Goal: Task Accomplishment & Management: Manage account settings

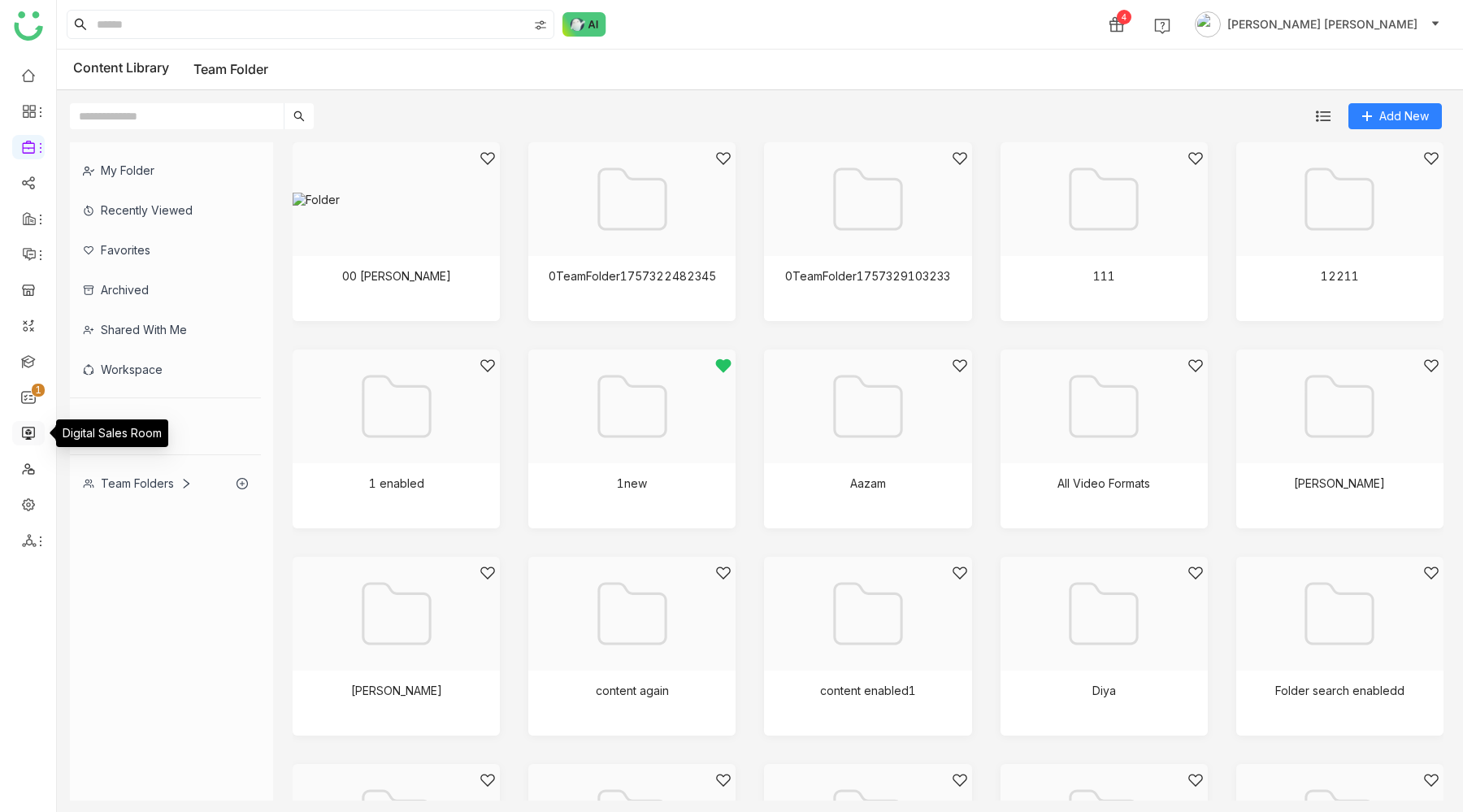
click at [26, 433] on link at bounding box center [29, 431] width 15 height 14
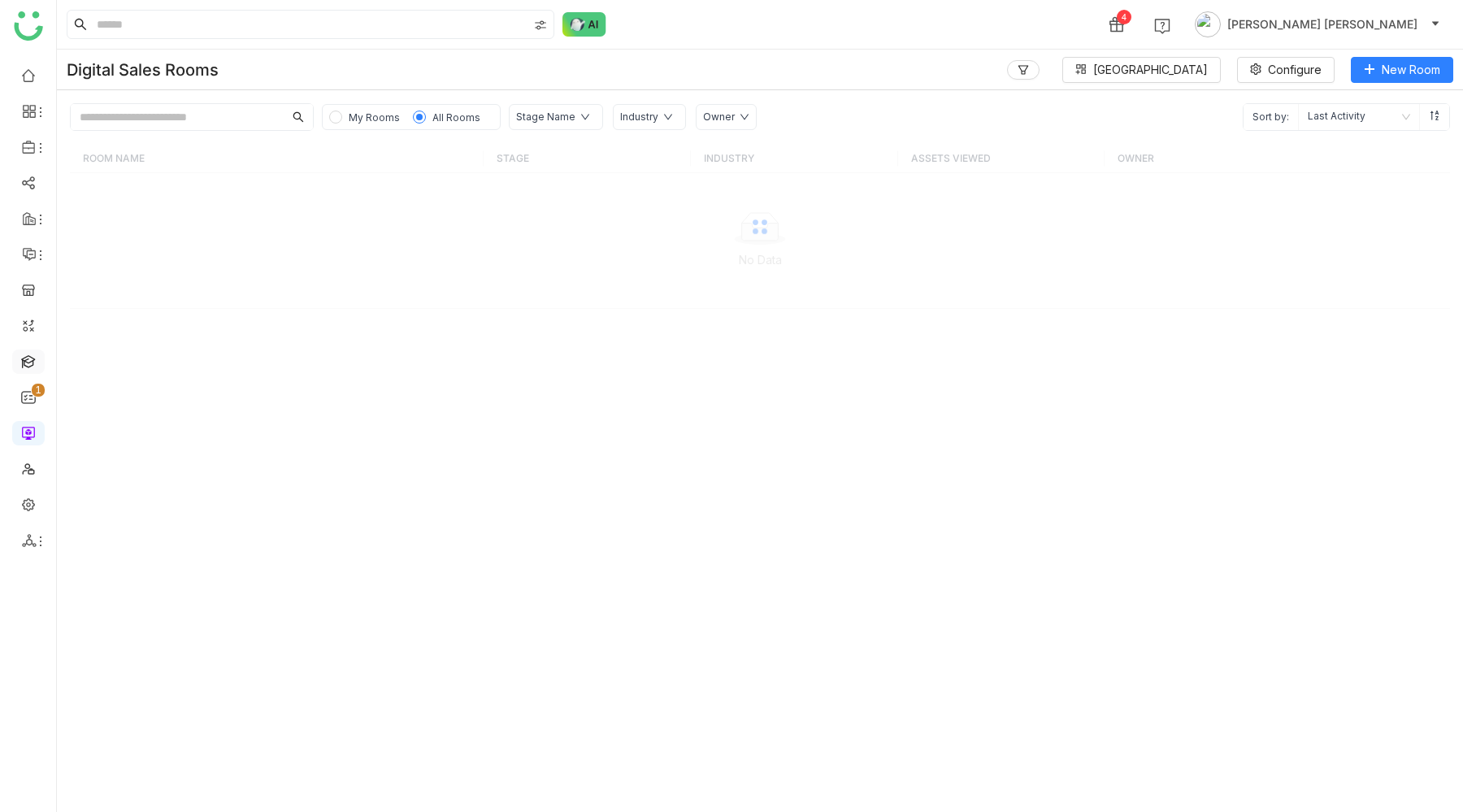
click at [27, 368] on link at bounding box center [29, 360] width 15 height 14
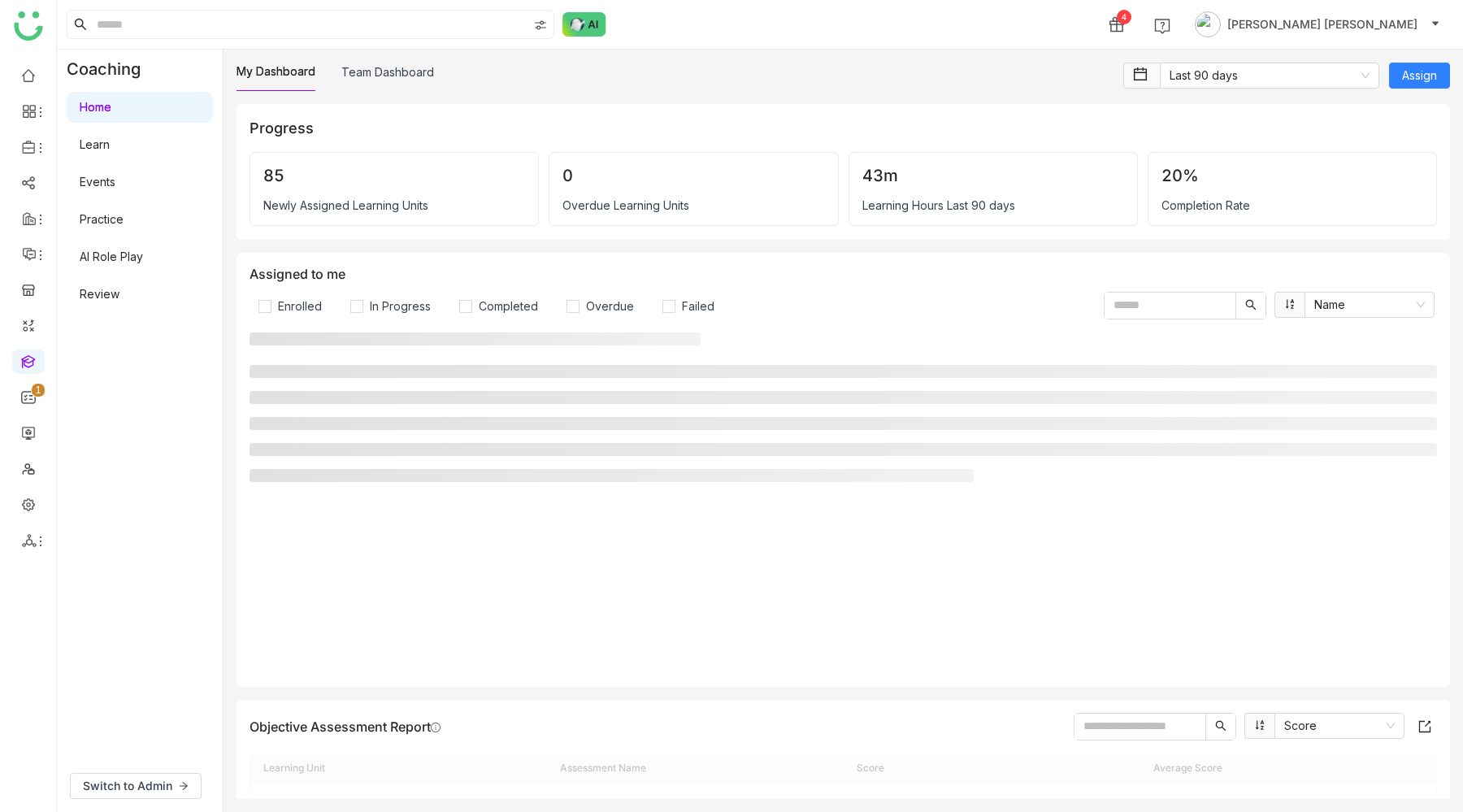
click at [136, 263] on link "AI Role Play" at bounding box center [111, 256] width 63 height 14
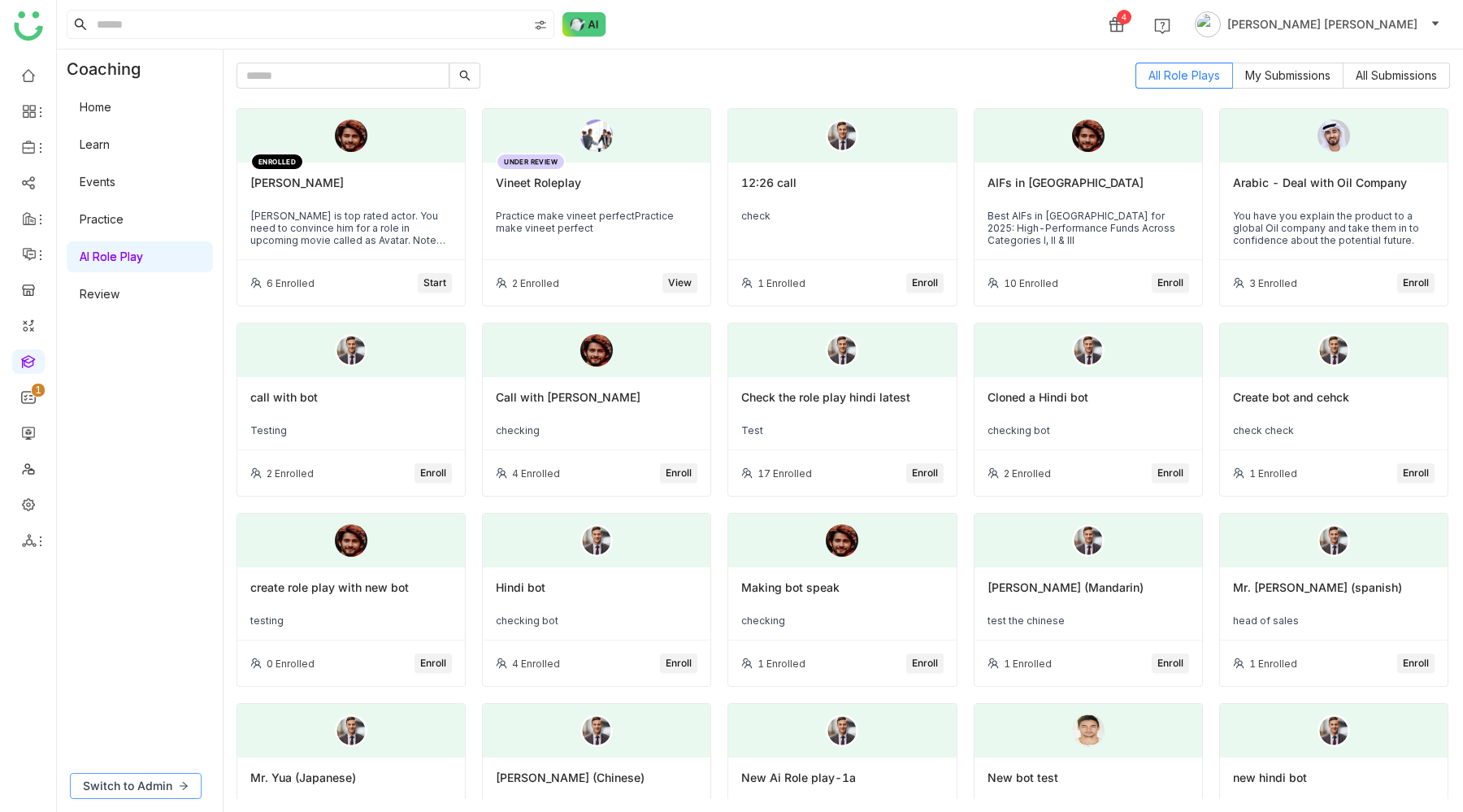
click at [147, 783] on span "Switch to Admin" at bounding box center [127, 785] width 89 height 17
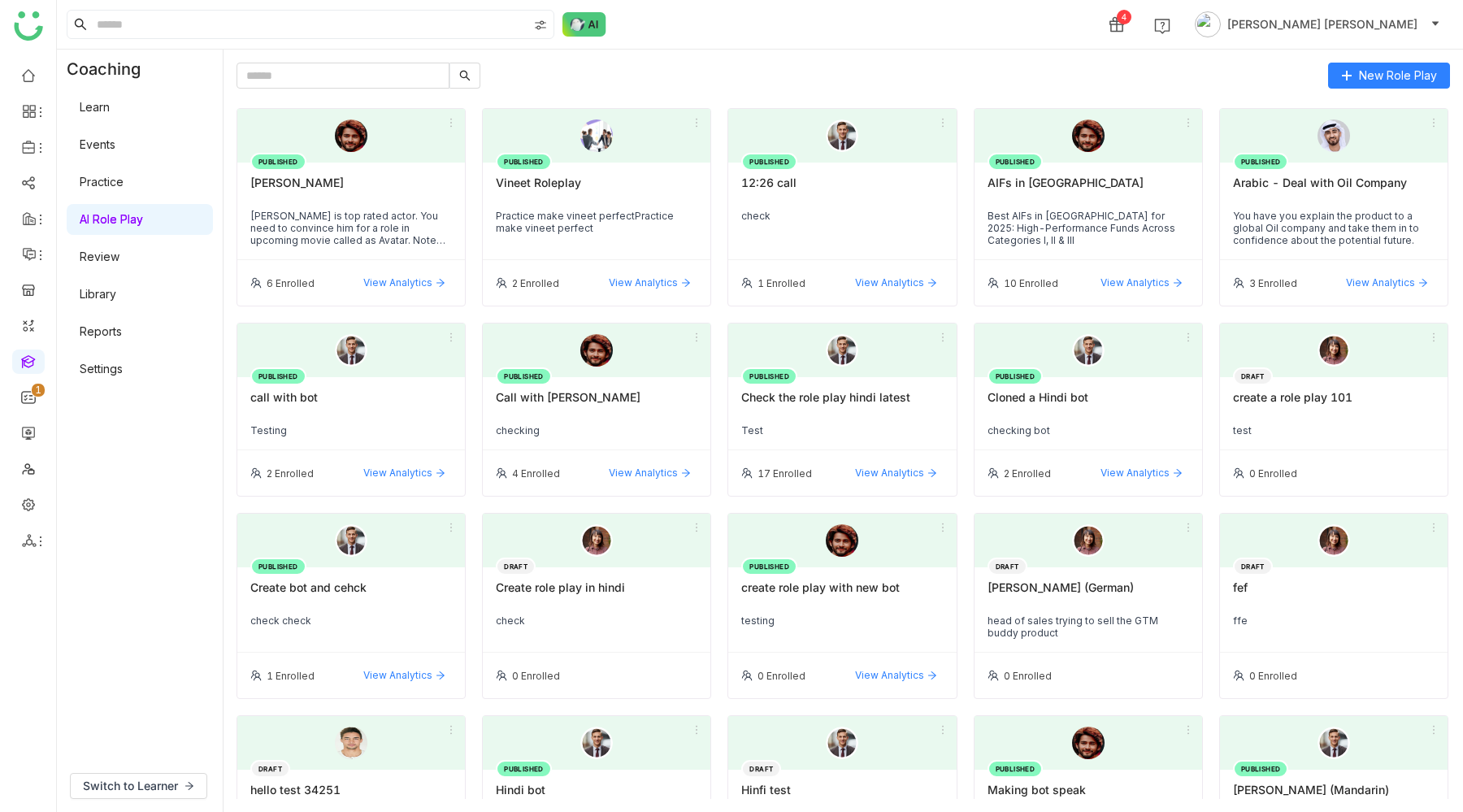
click at [402, 200] on div "[PERSON_NAME]" at bounding box center [350, 189] width 201 height 28
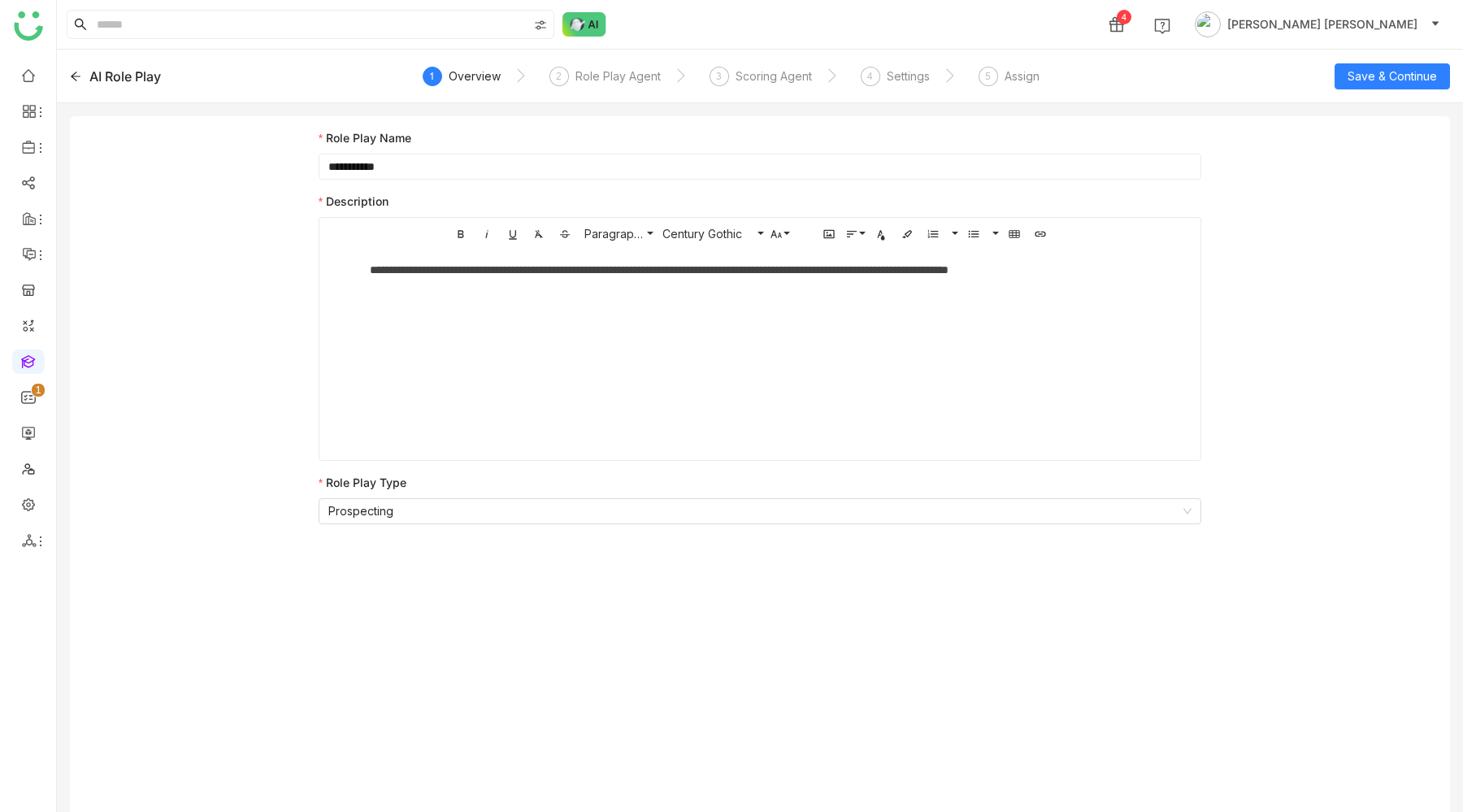
click at [80, 71] on icon at bounding box center [75, 76] width 11 height 11
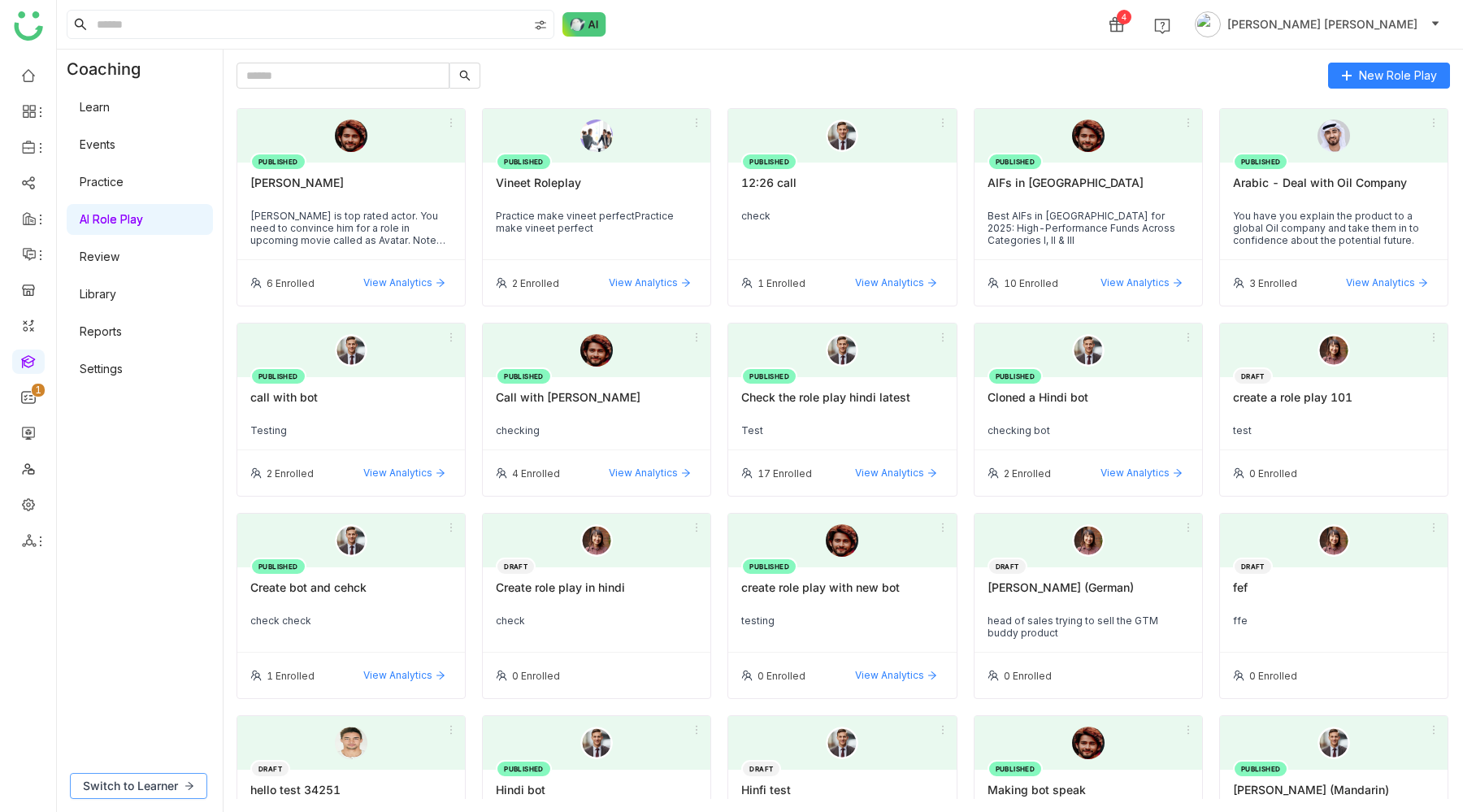
click at [156, 787] on span "Switch to Learner" at bounding box center [130, 785] width 95 height 17
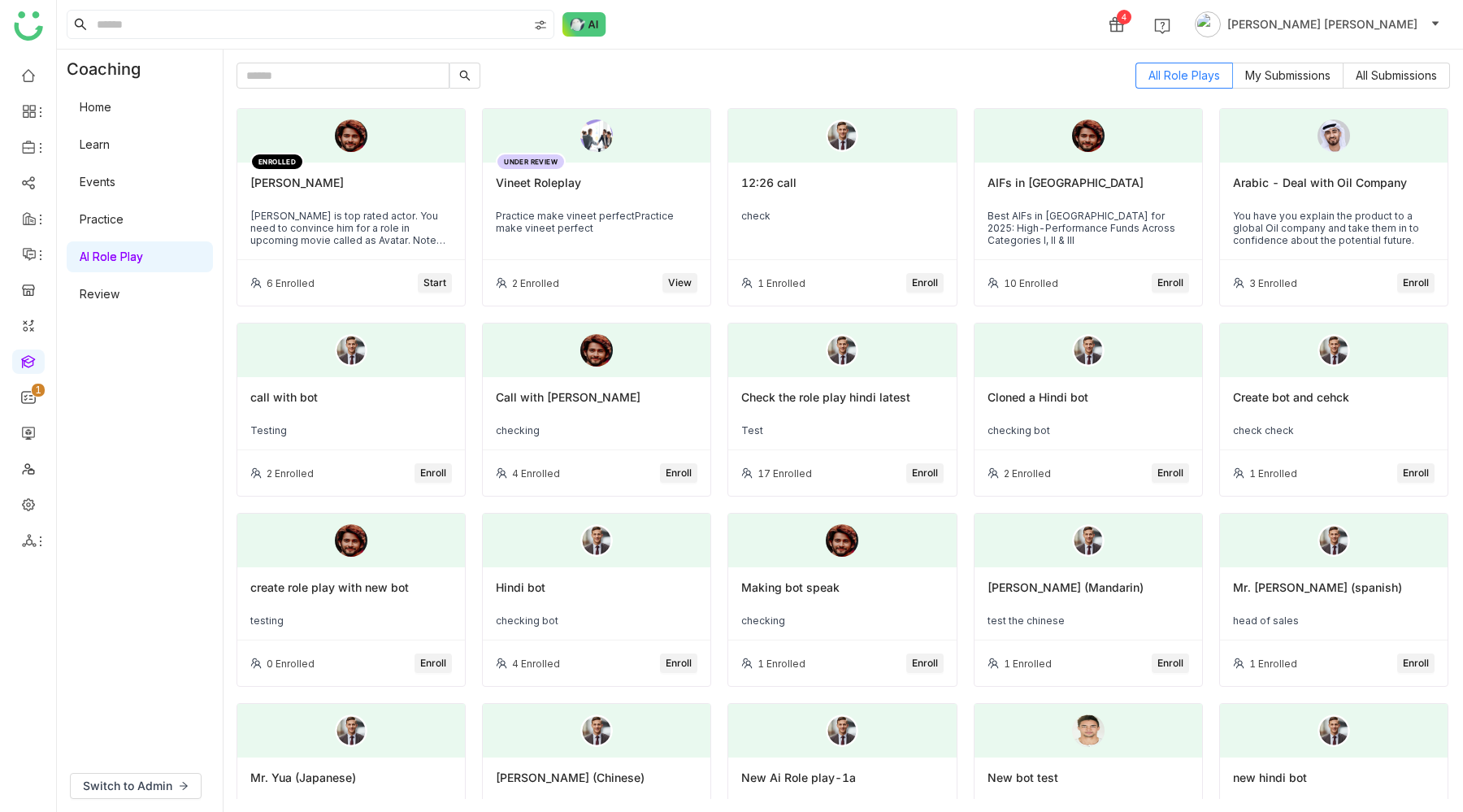
click at [357, 223] on div "[PERSON_NAME] is top rated actor. You need to convince him for a role in upcomi…" at bounding box center [350, 228] width 201 height 37
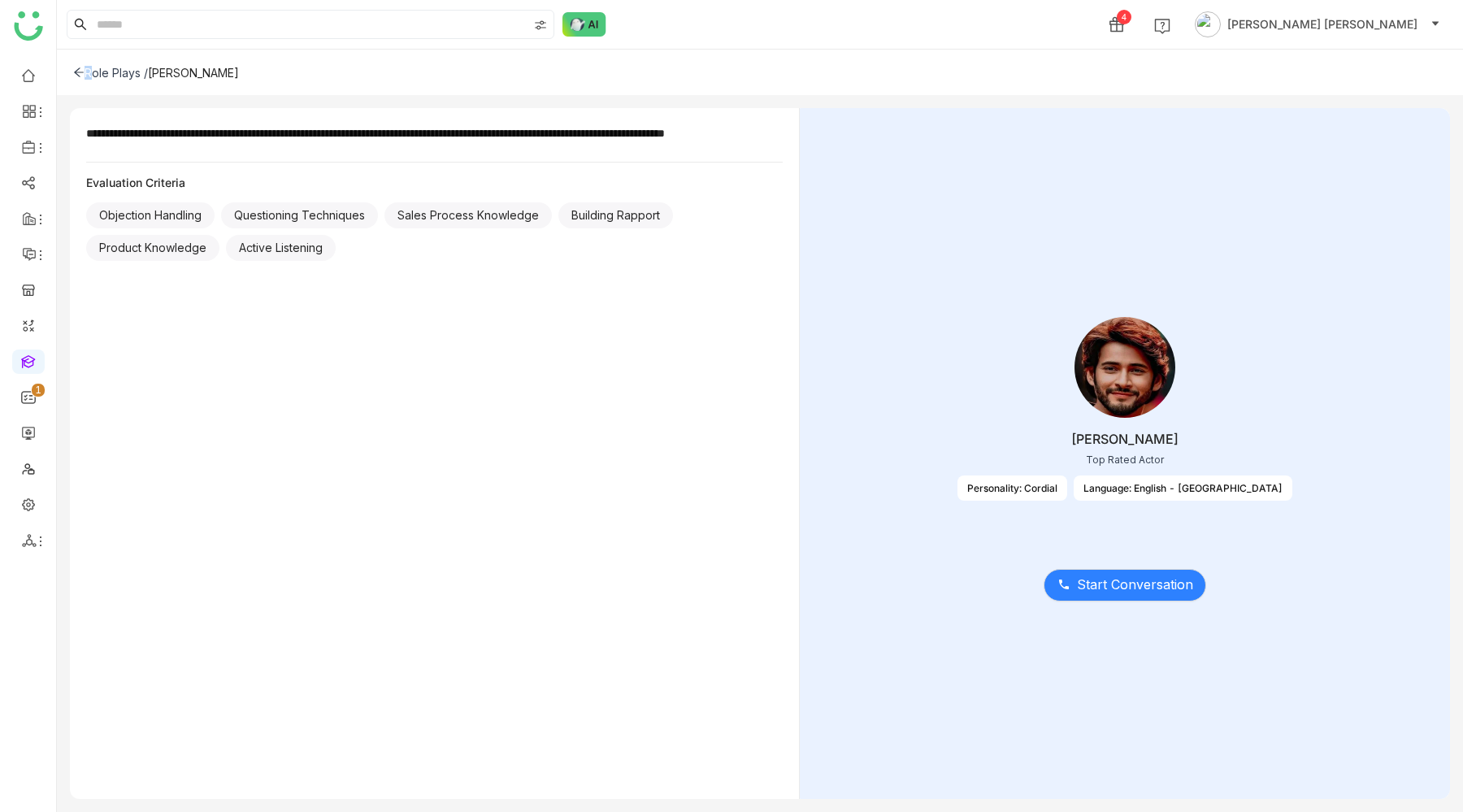
click at [83, 72] on icon at bounding box center [78, 73] width 10 height 9
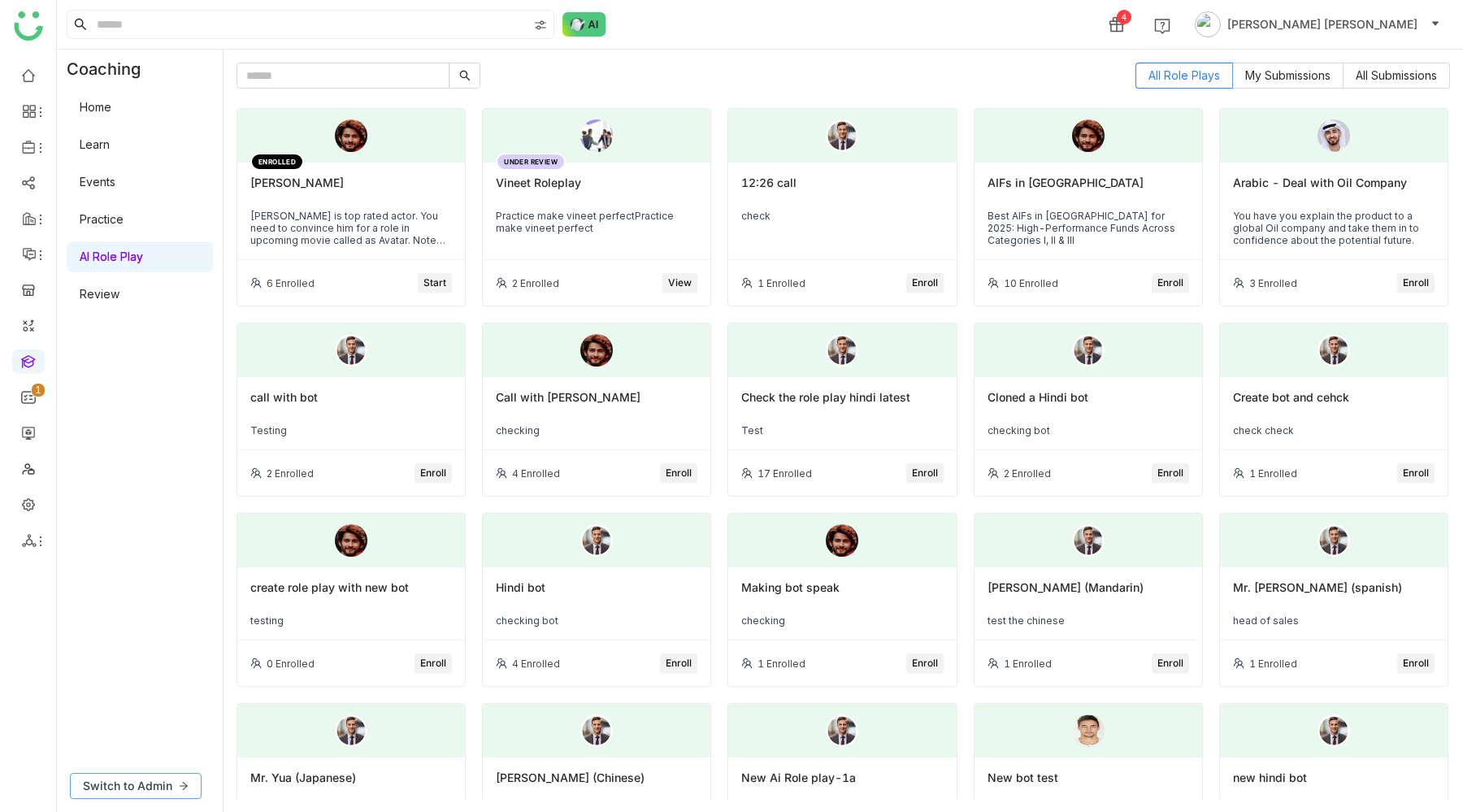
click at [154, 786] on span "Switch to Admin" at bounding box center [127, 785] width 89 height 17
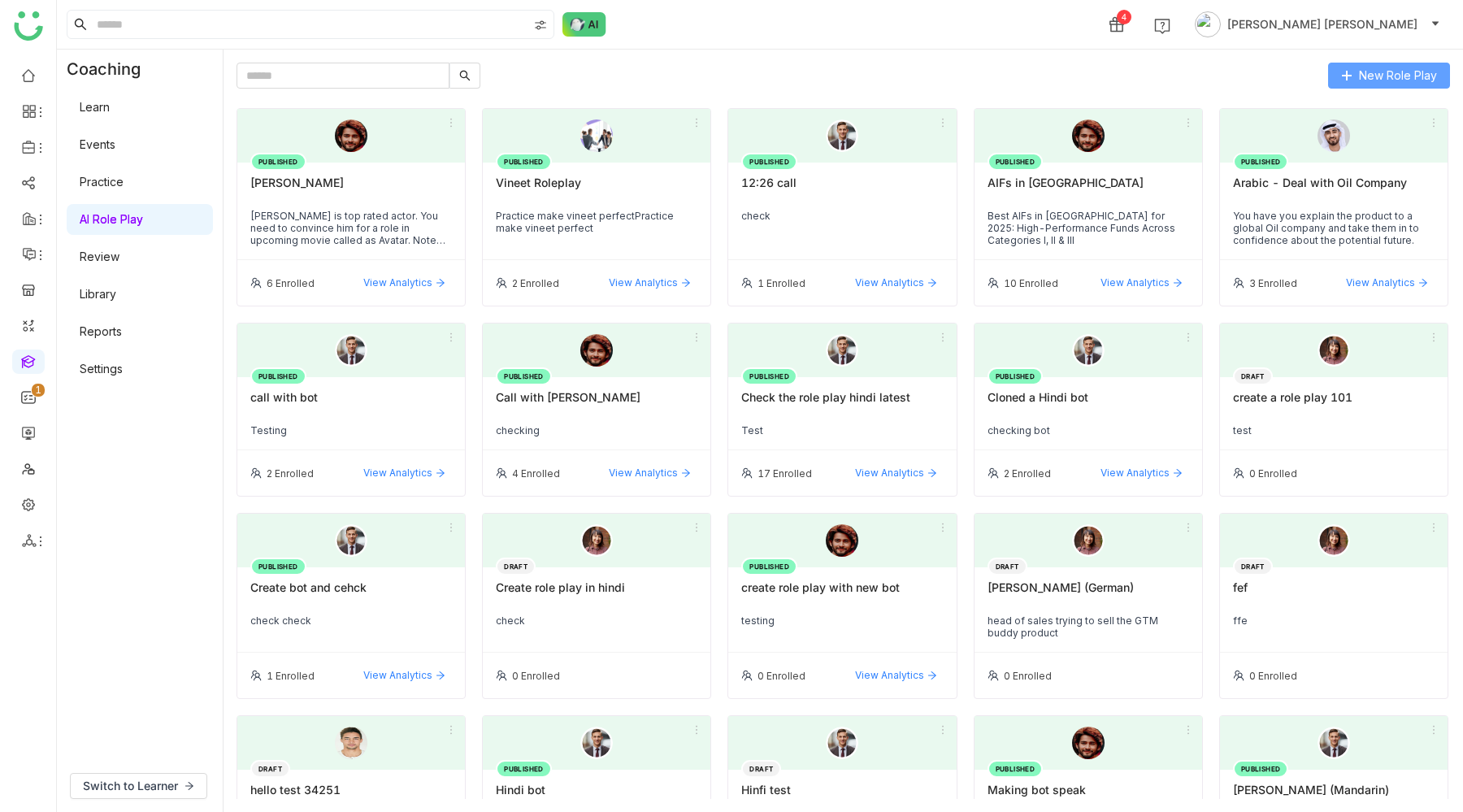
click at [1355, 74] on button "New Role Play" at bounding box center [1389, 75] width 122 height 26
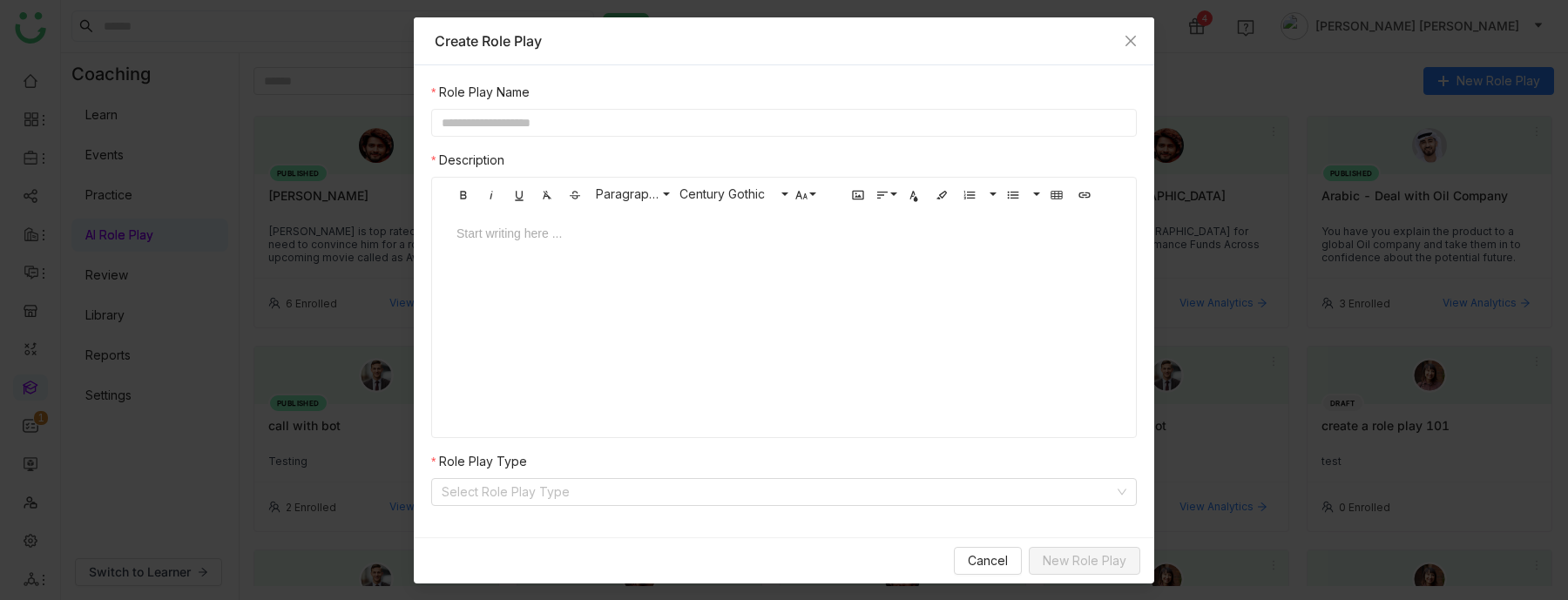
click at [500, 463] on label "Role Play Type" at bounding box center [479, 461] width 96 height 19
drag, startPoint x: 440, startPoint y: 457, endPoint x: 533, endPoint y: 477, distance: 95.1
click at [533, 477] on nz-form-label "Role Play Type" at bounding box center [784, 465] width 706 height 27
copy label "Role Play Type"
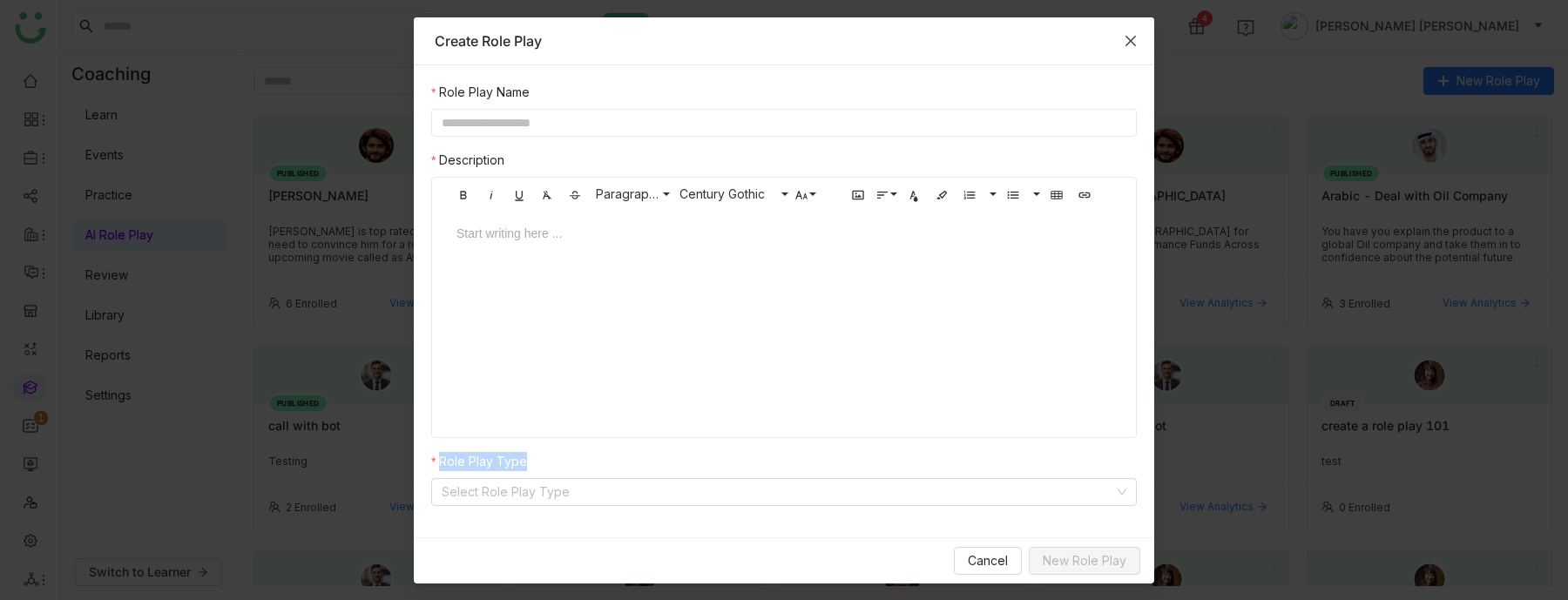
click at [1128, 30] on span "Close" at bounding box center [1131, 41] width 47 height 47
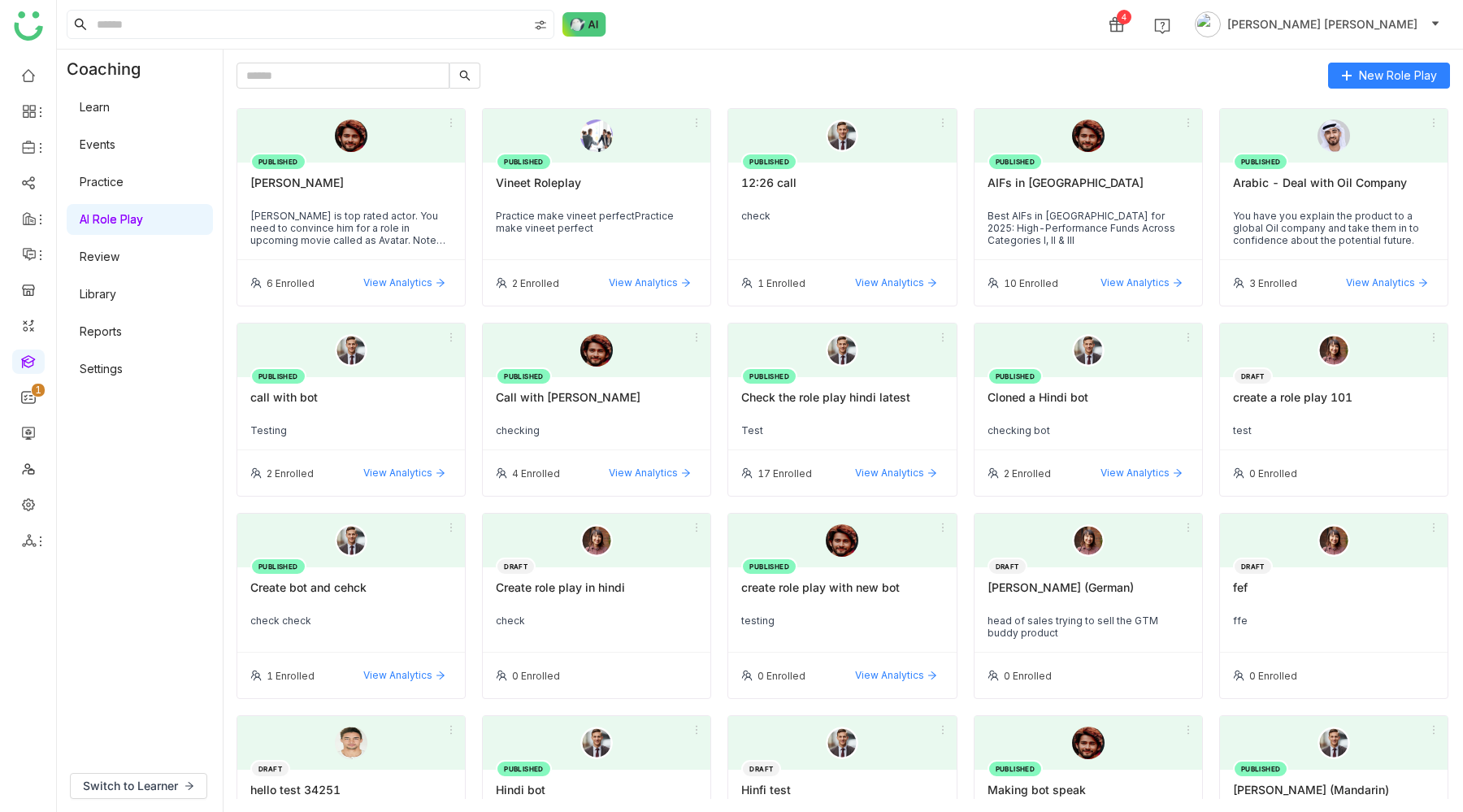
click at [120, 263] on link "Review" at bounding box center [99, 256] width 40 height 14
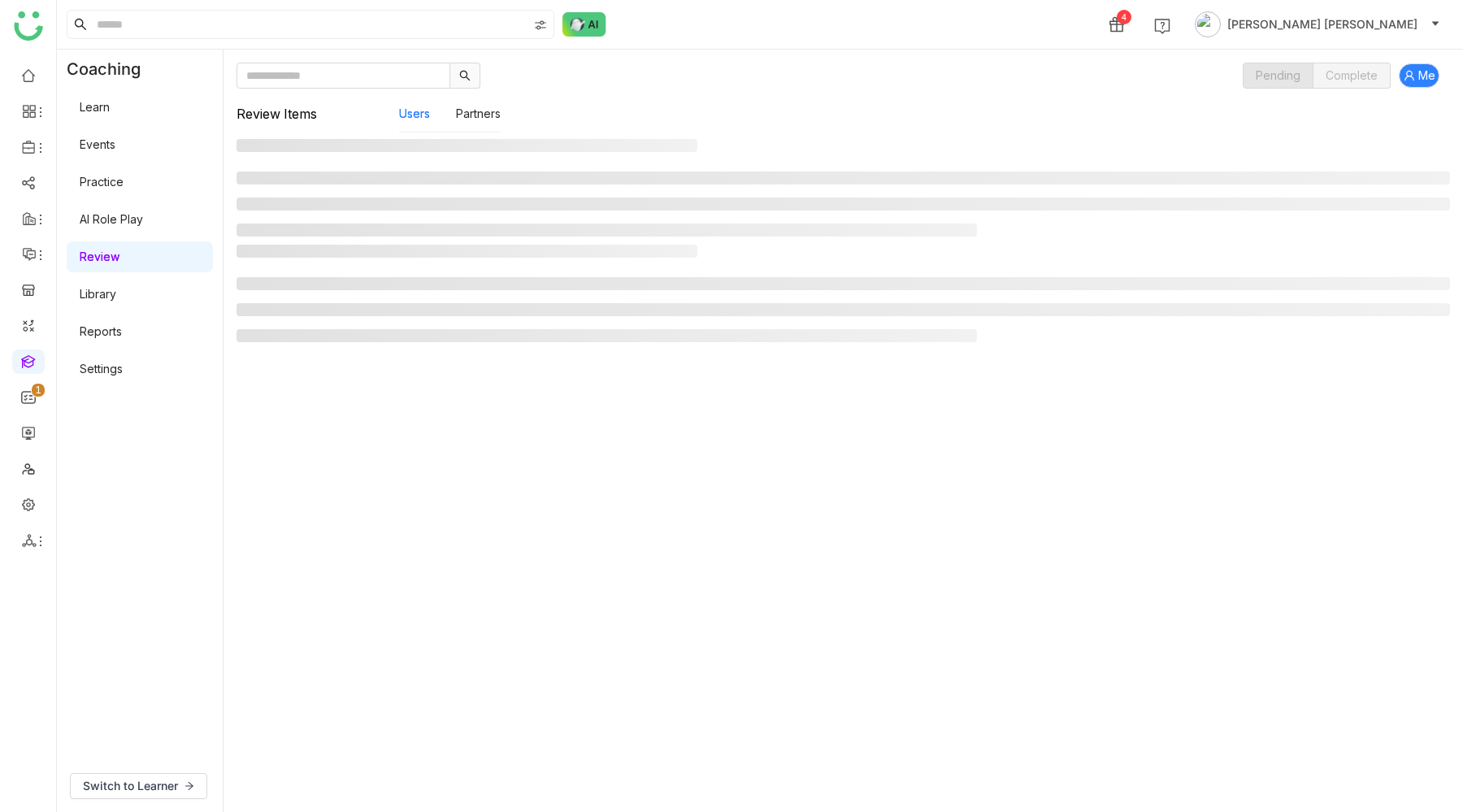
click at [116, 259] on link "Review" at bounding box center [99, 256] width 40 height 14
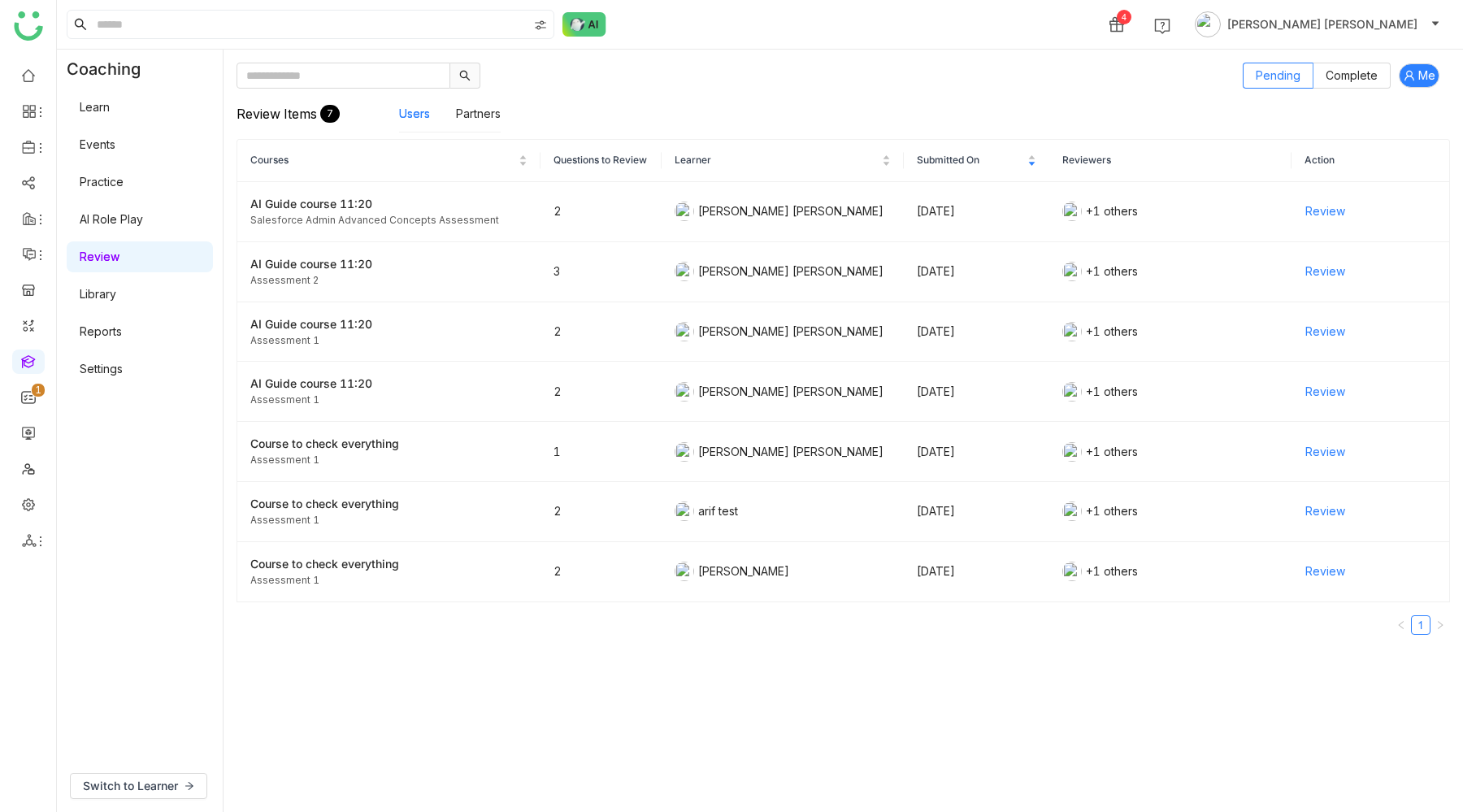
click at [105, 298] on link "Library" at bounding box center [98, 293] width 37 height 14
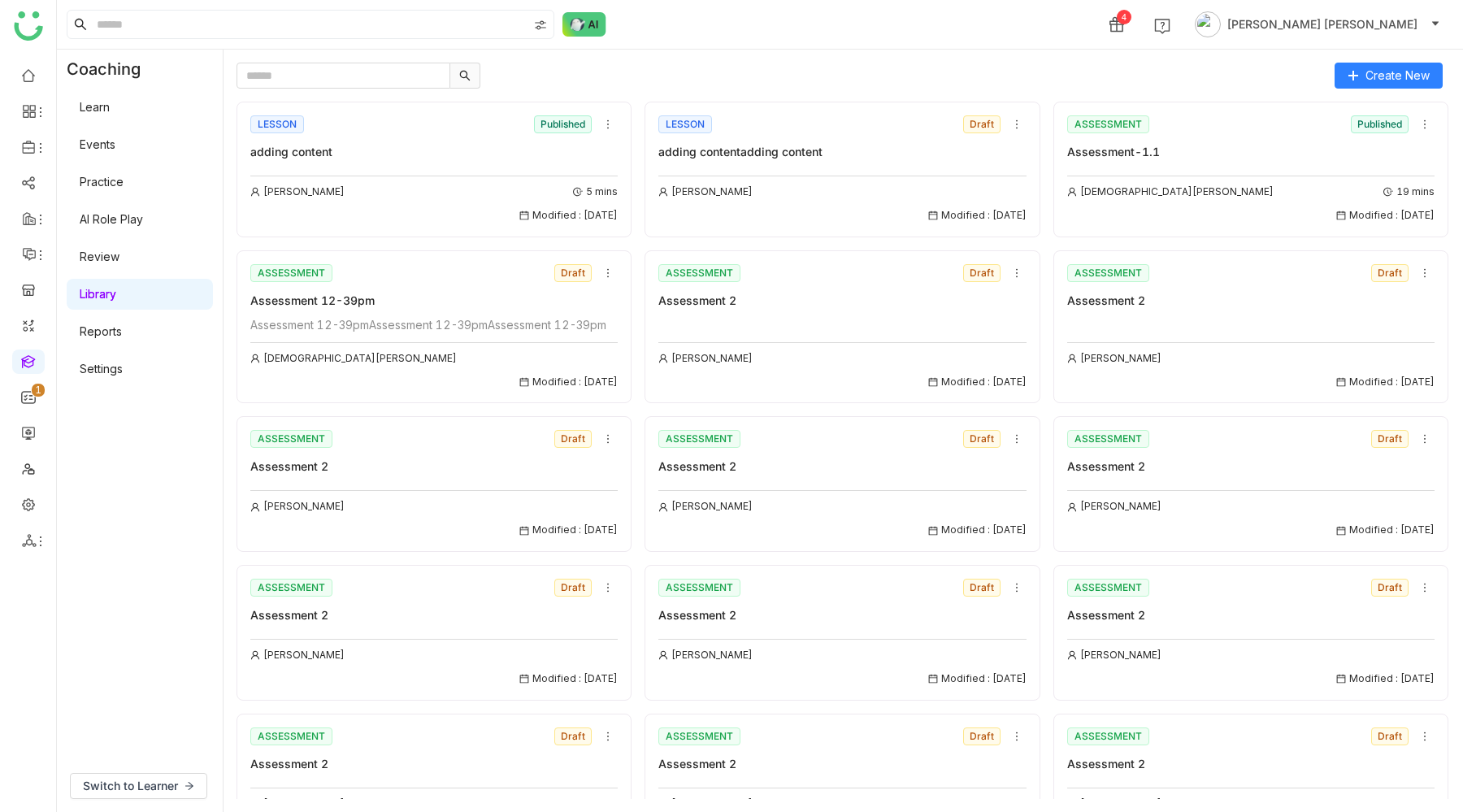
click at [109, 338] on link "Reports" at bounding box center [101, 331] width 42 height 14
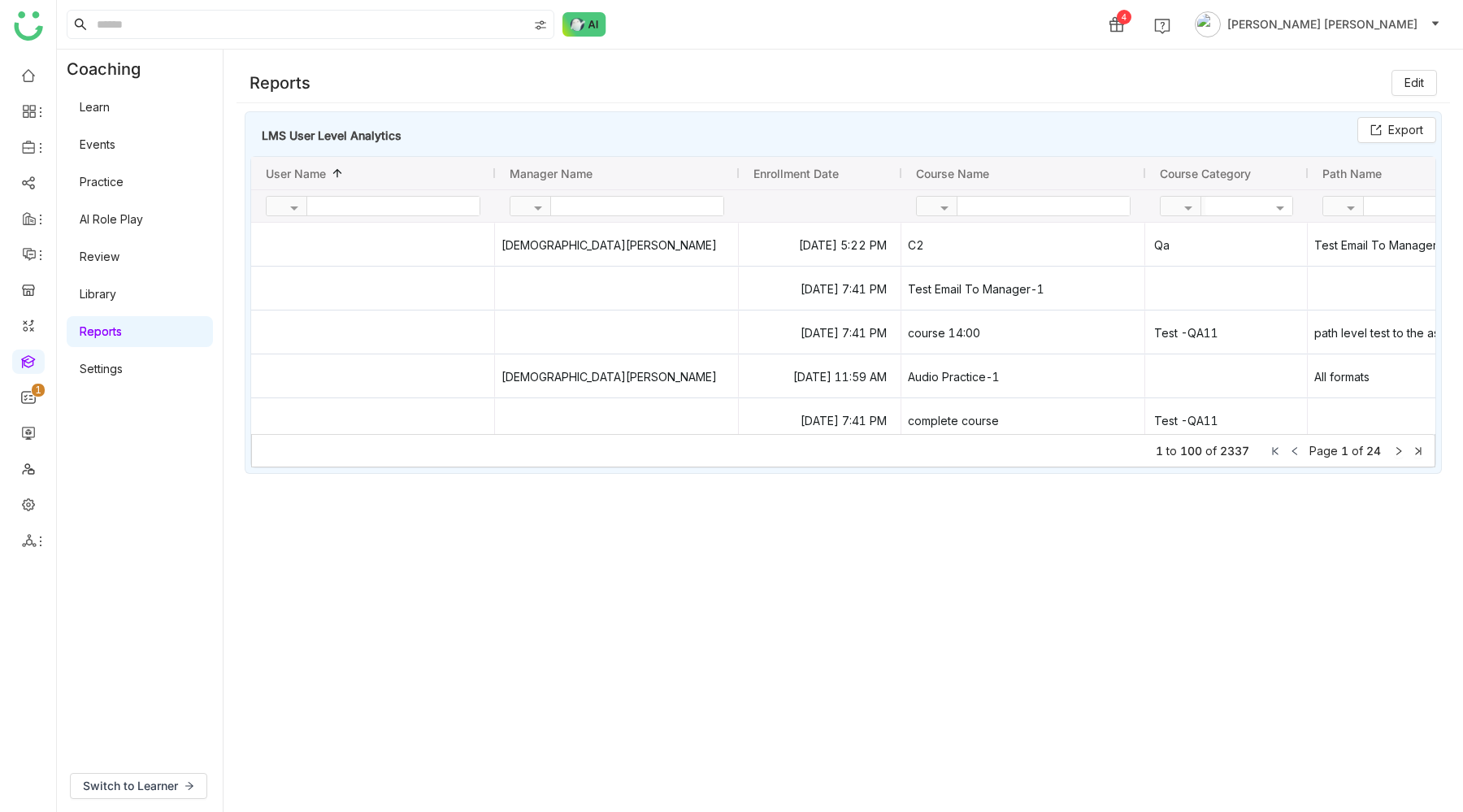
click at [123, 372] on link "Settings" at bounding box center [101, 368] width 43 height 14
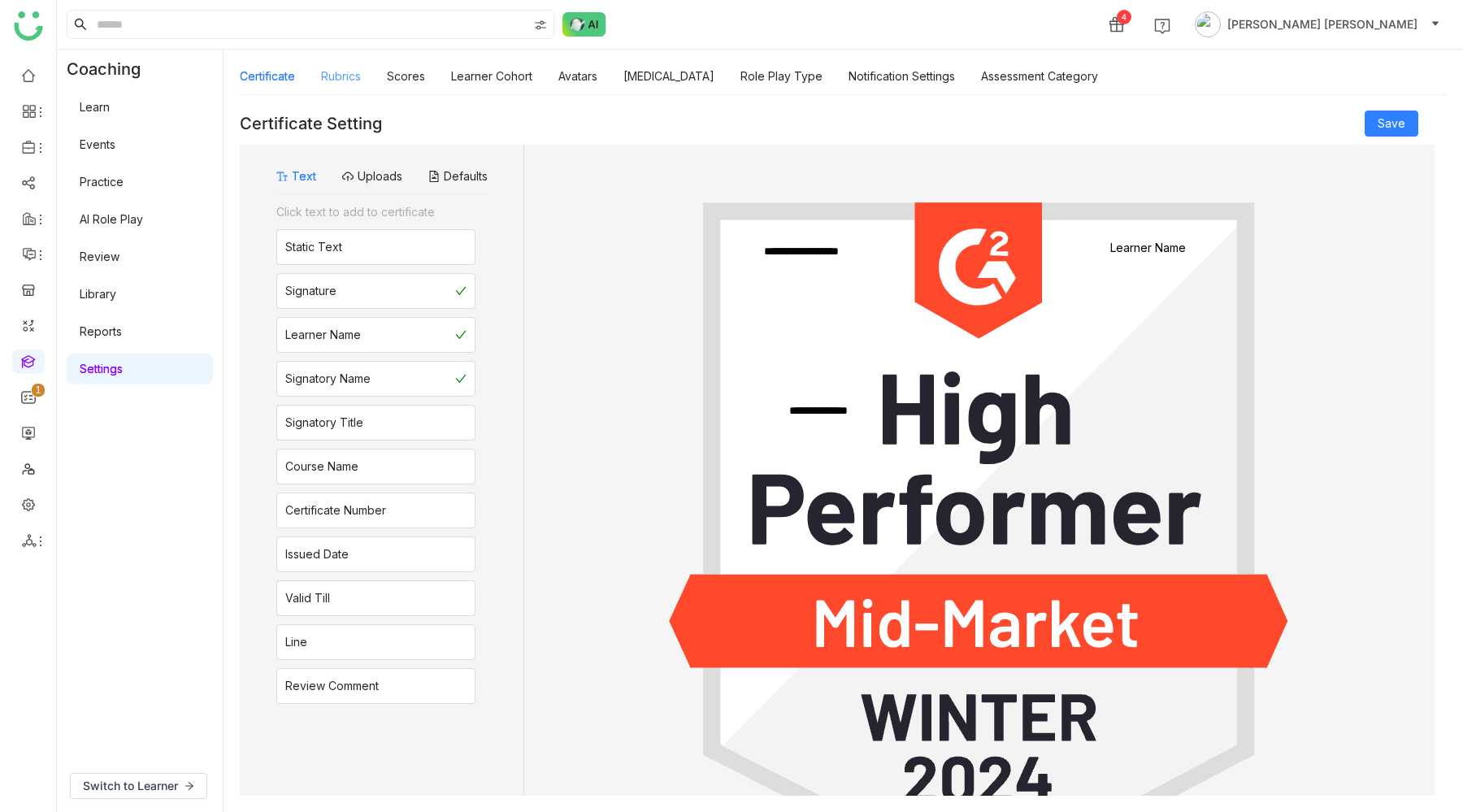
click at [342, 79] on link "Rubrics" at bounding box center [340, 75] width 40 height 14
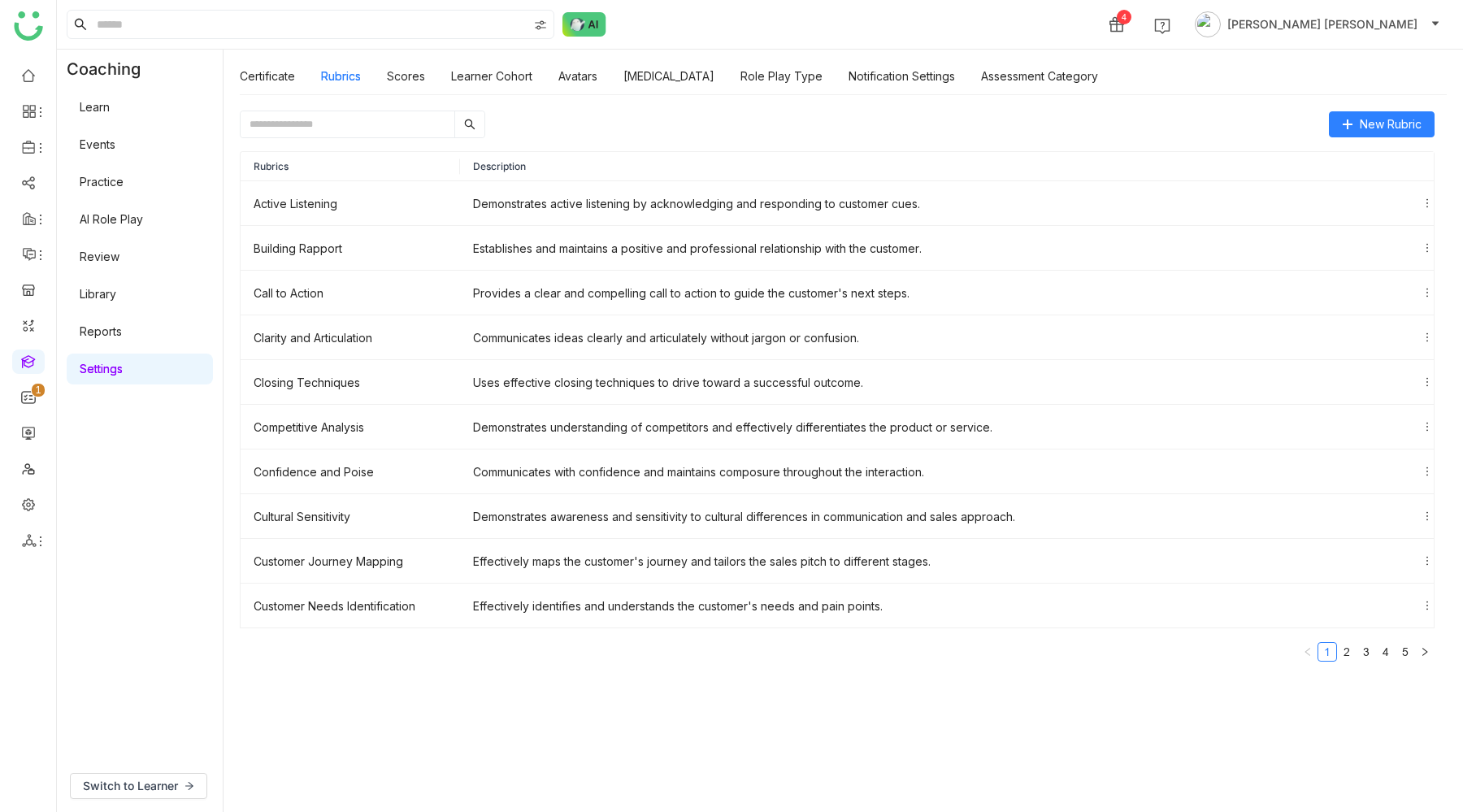
click at [114, 146] on link "Events" at bounding box center [97, 143] width 36 height 14
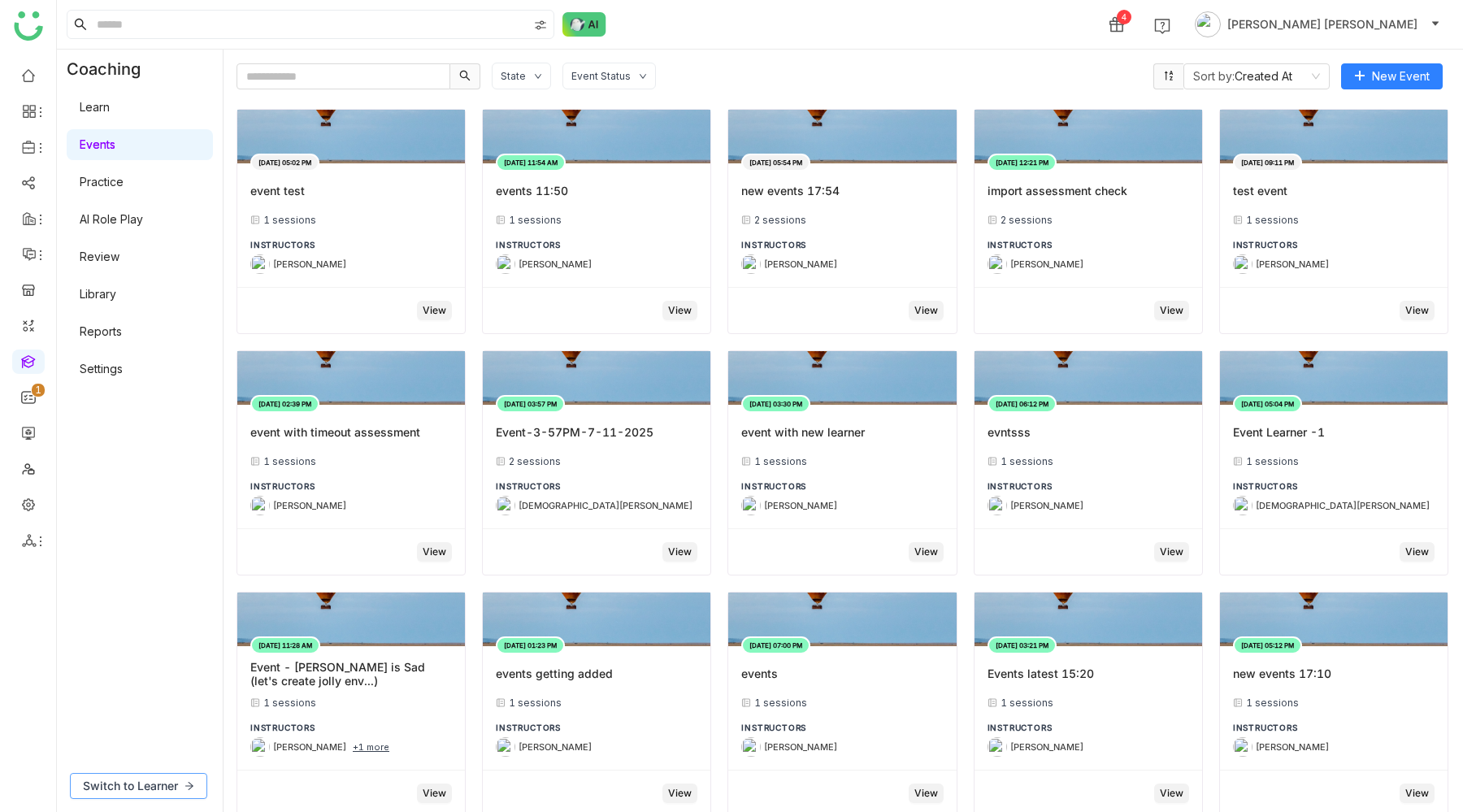
click at [129, 785] on span "Switch to Learner" at bounding box center [130, 785] width 95 height 17
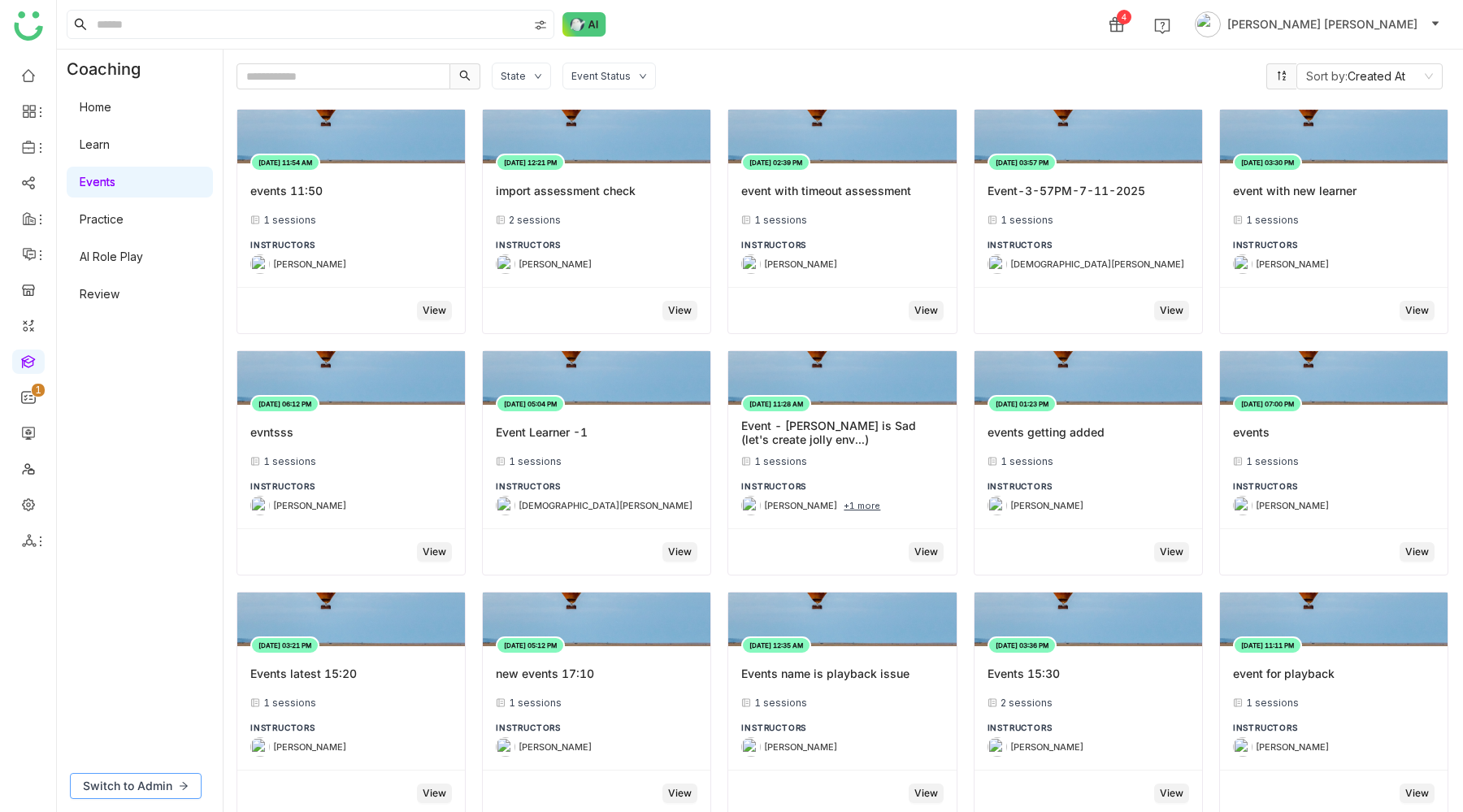
click at [158, 783] on span "Switch to Admin" at bounding box center [127, 785] width 89 height 17
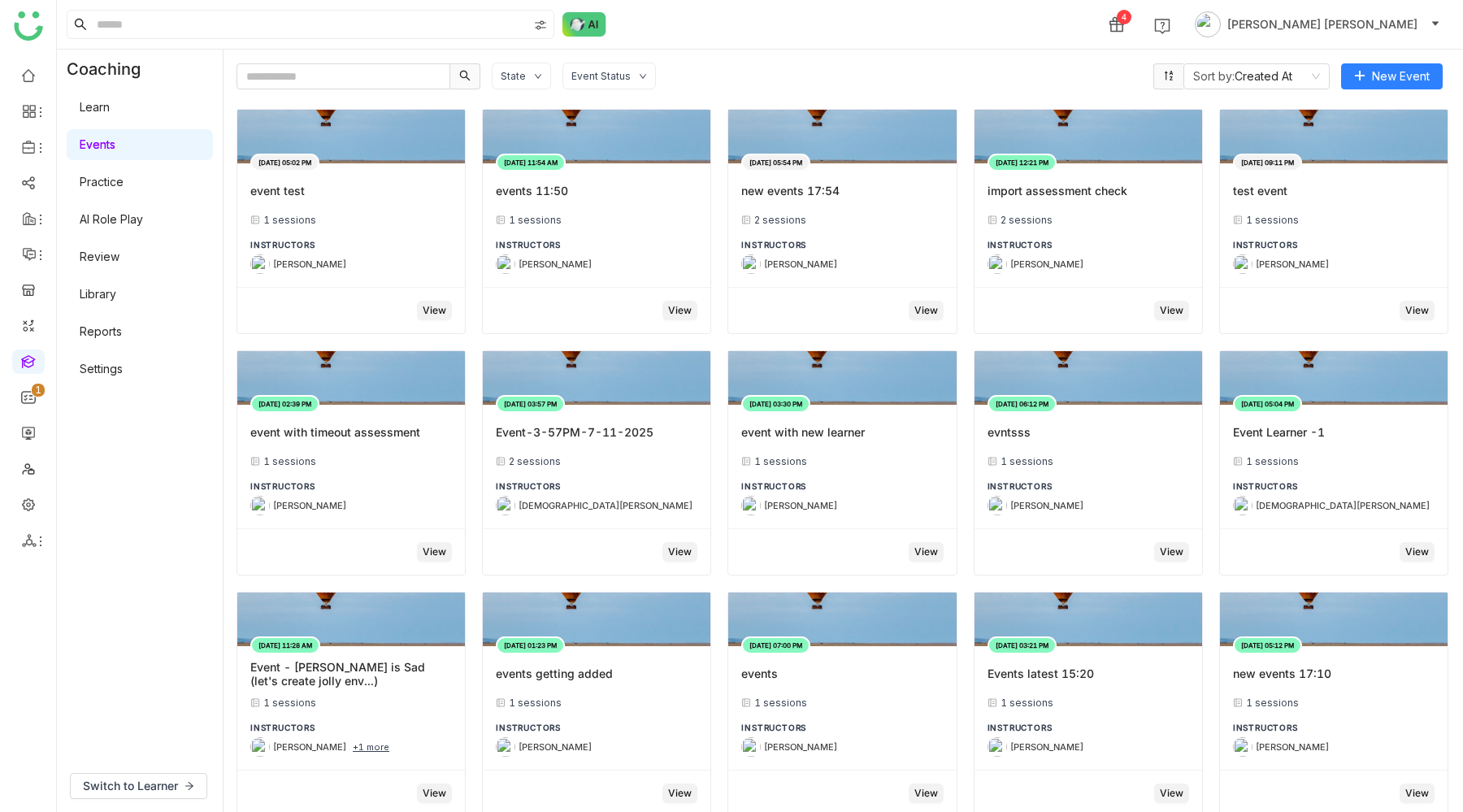
click at [109, 100] on link "Learn" at bounding box center [95, 107] width 30 height 14
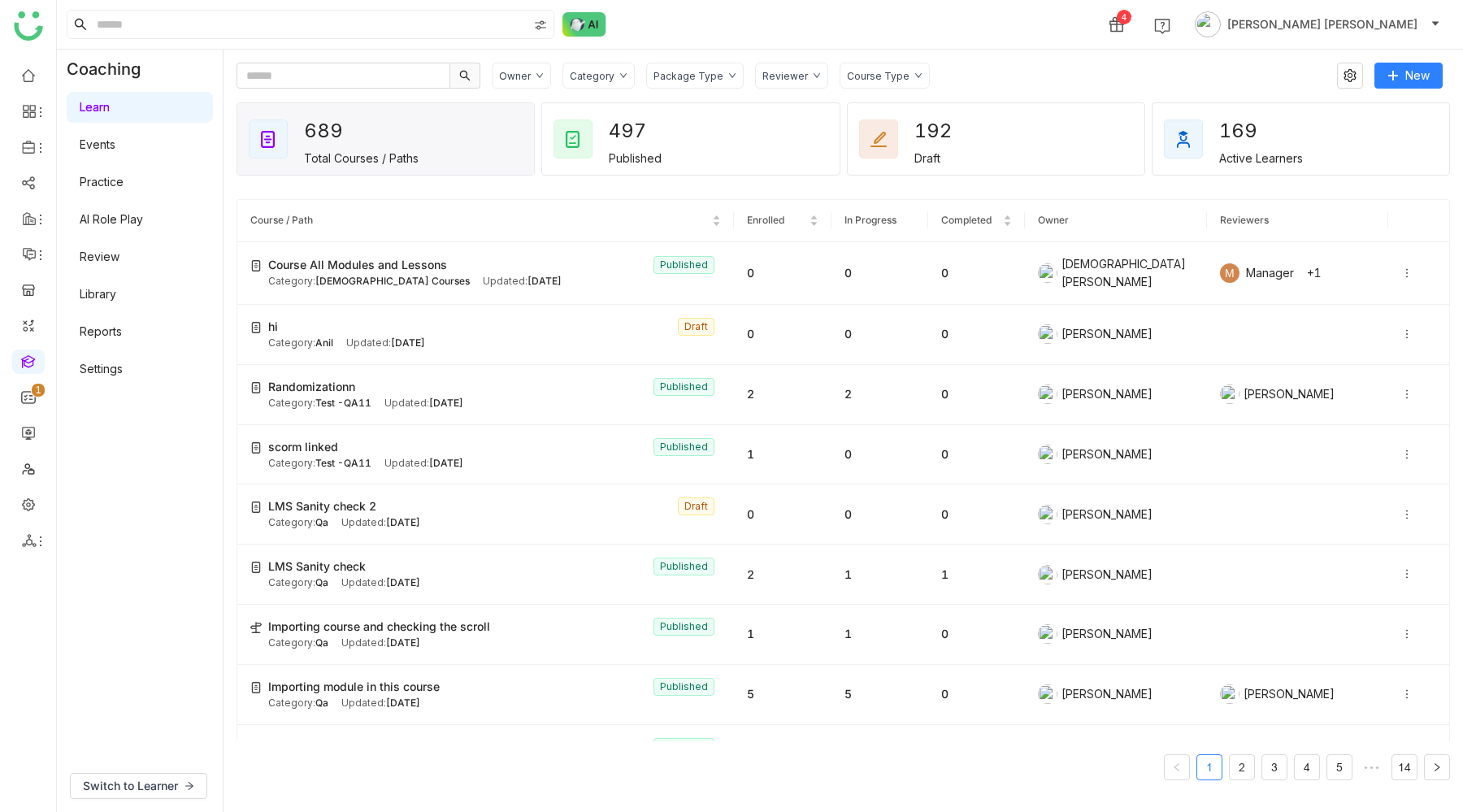
click at [782, 74] on div "Reviewer" at bounding box center [785, 75] width 46 height 12
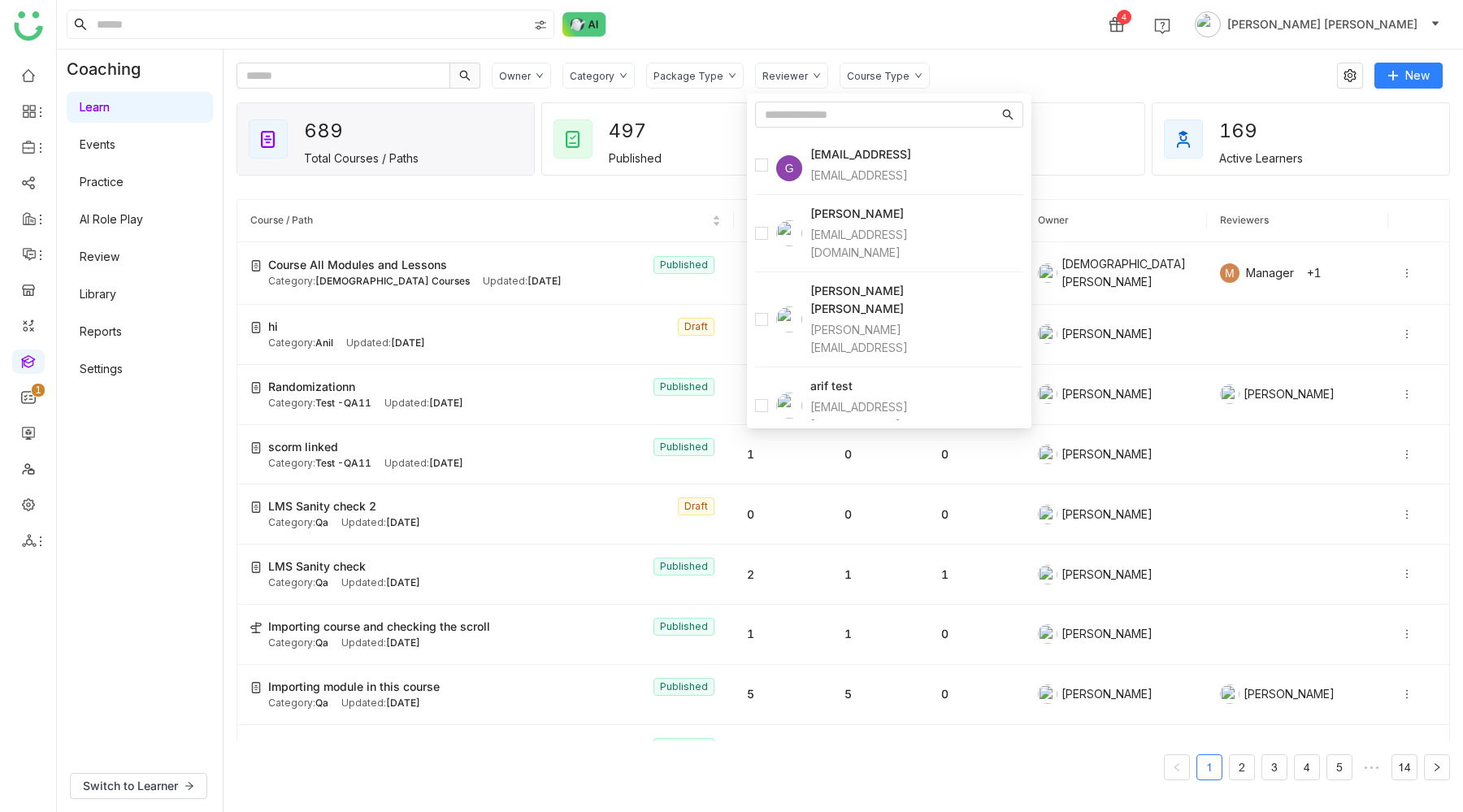
click at [859, 72] on div "Course Type" at bounding box center [878, 75] width 63 height 12
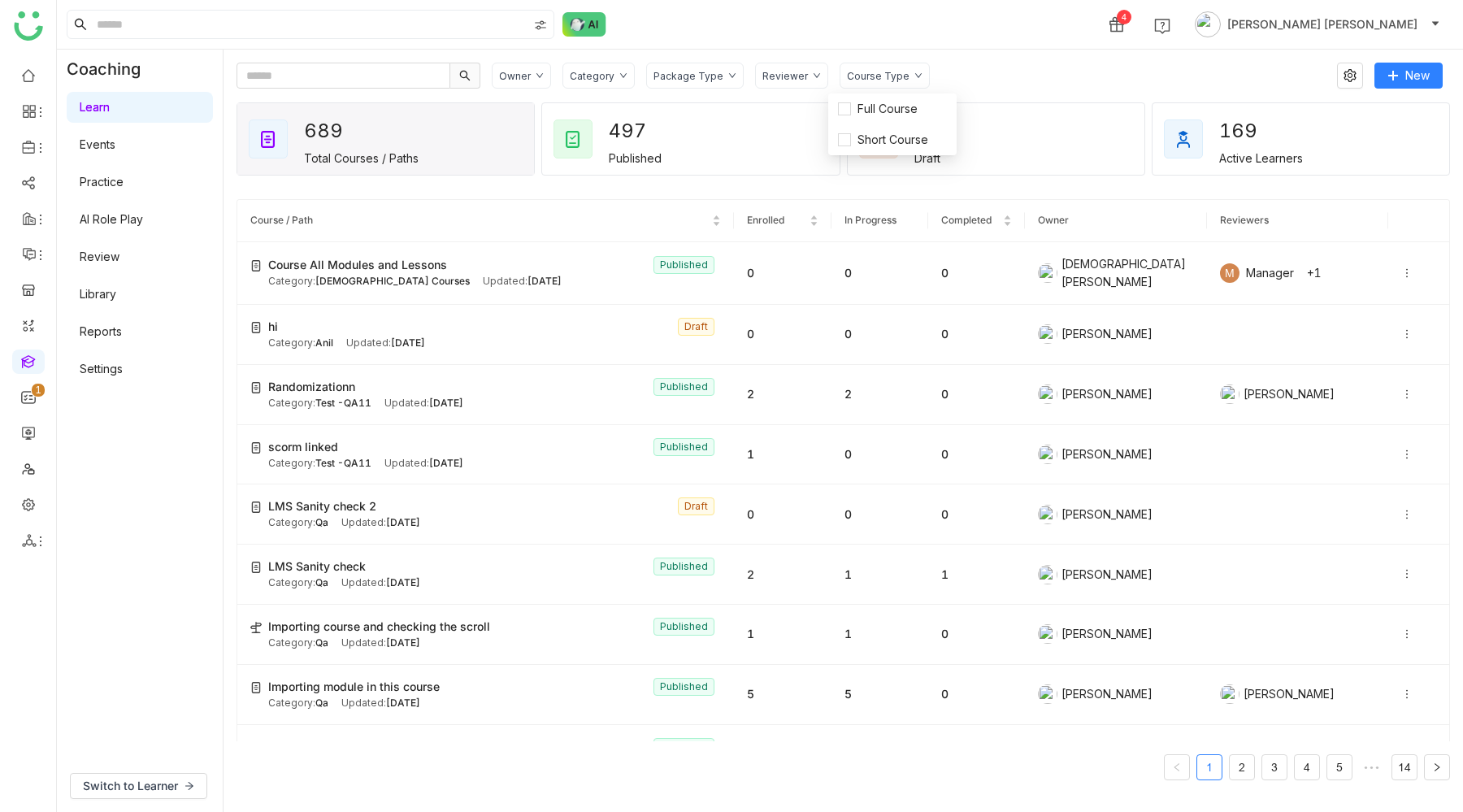
click at [697, 79] on div "Package Type" at bounding box center [689, 75] width 70 height 12
click at [957, 31] on div "4 Bhupendra Singh Bhandari" at bounding box center [760, 24] width 1407 height 49
click at [770, 80] on div "Reviewer" at bounding box center [785, 75] width 46 height 12
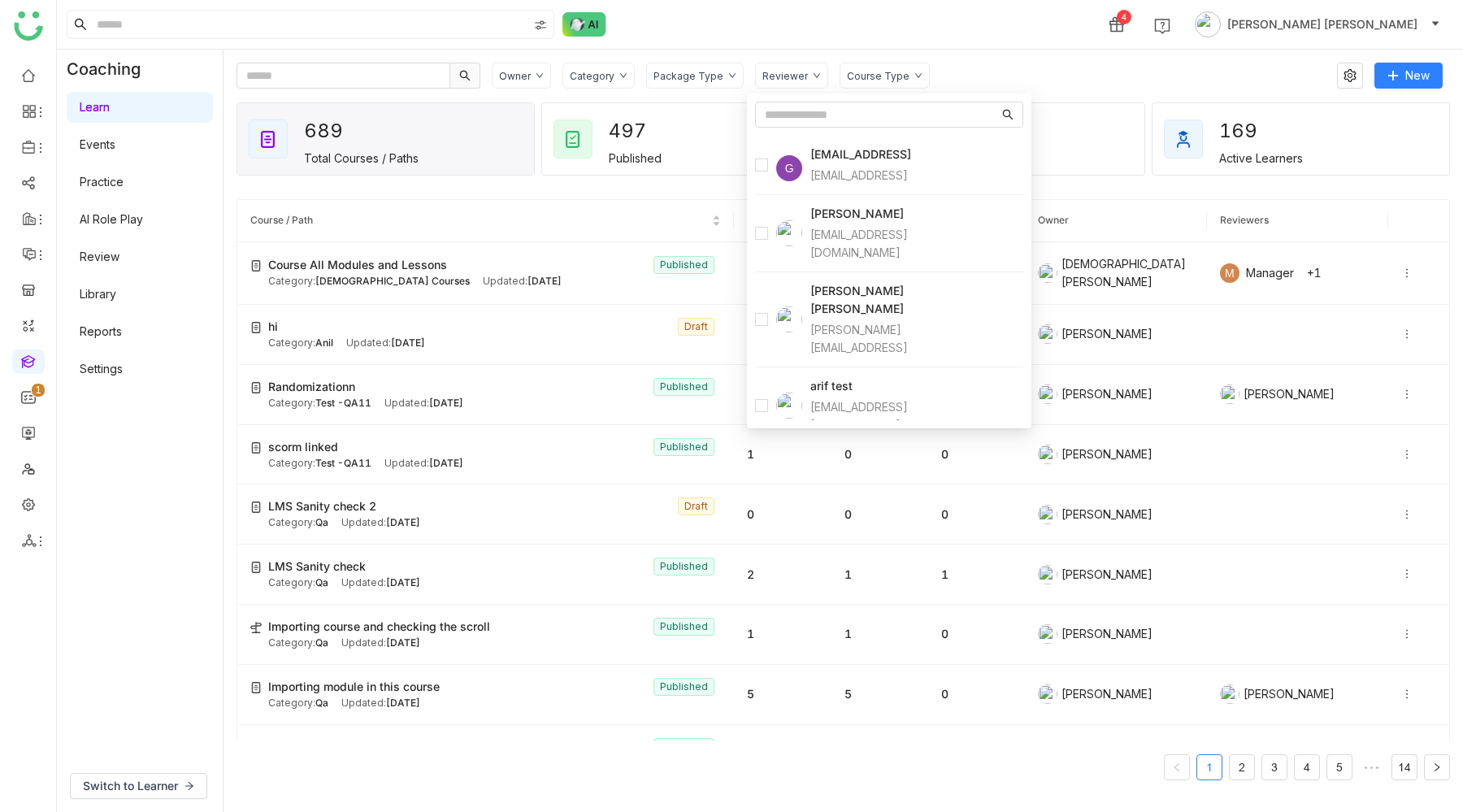
click at [788, 82] on div "Reviewer" at bounding box center [792, 75] width 74 height 26
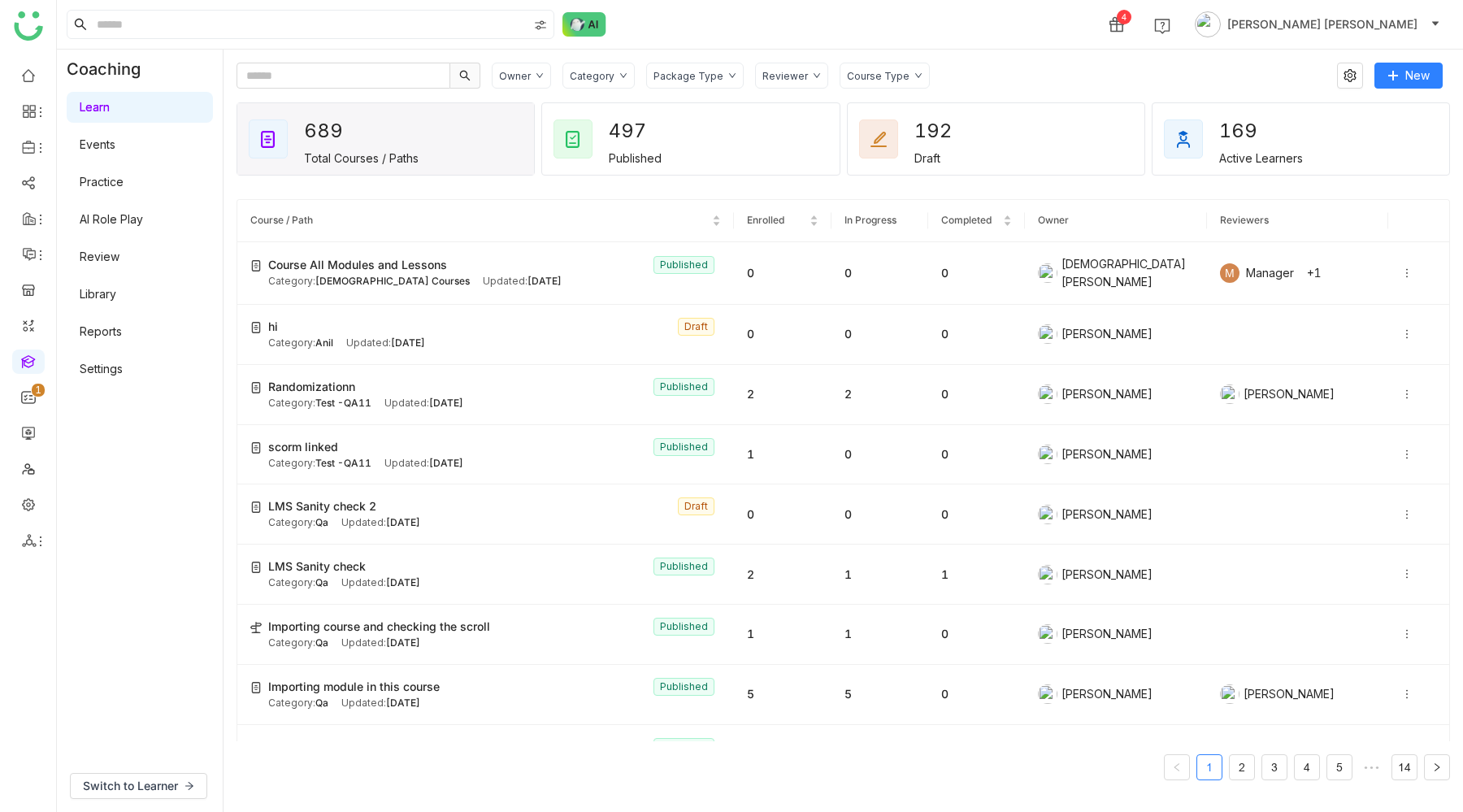
click at [788, 82] on div "Reviewer" at bounding box center [792, 75] width 74 height 26
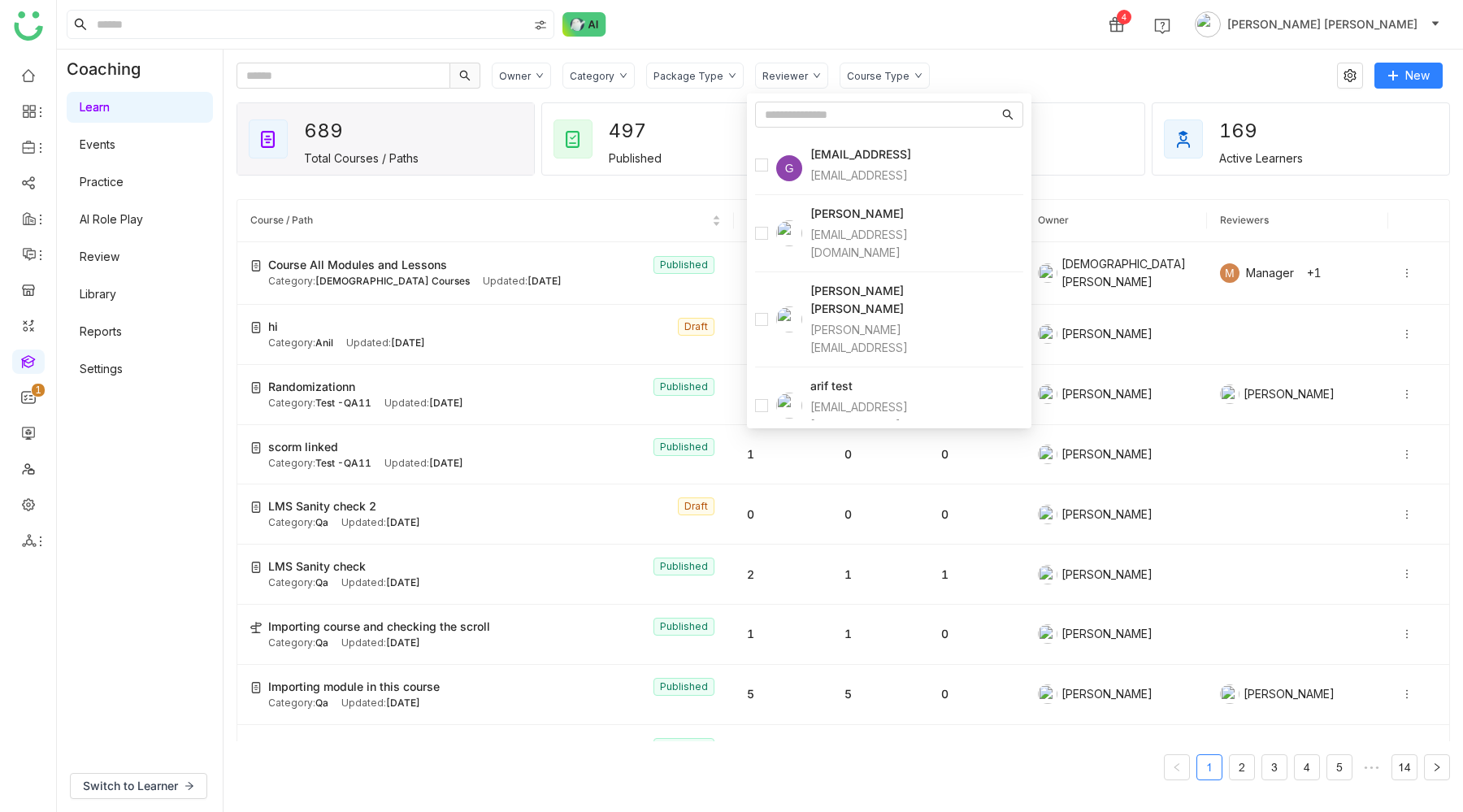
click at [832, 154] on h4 "gayatrir@gtmbuddy.ai" at bounding box center [861, 154] width 101 height 17
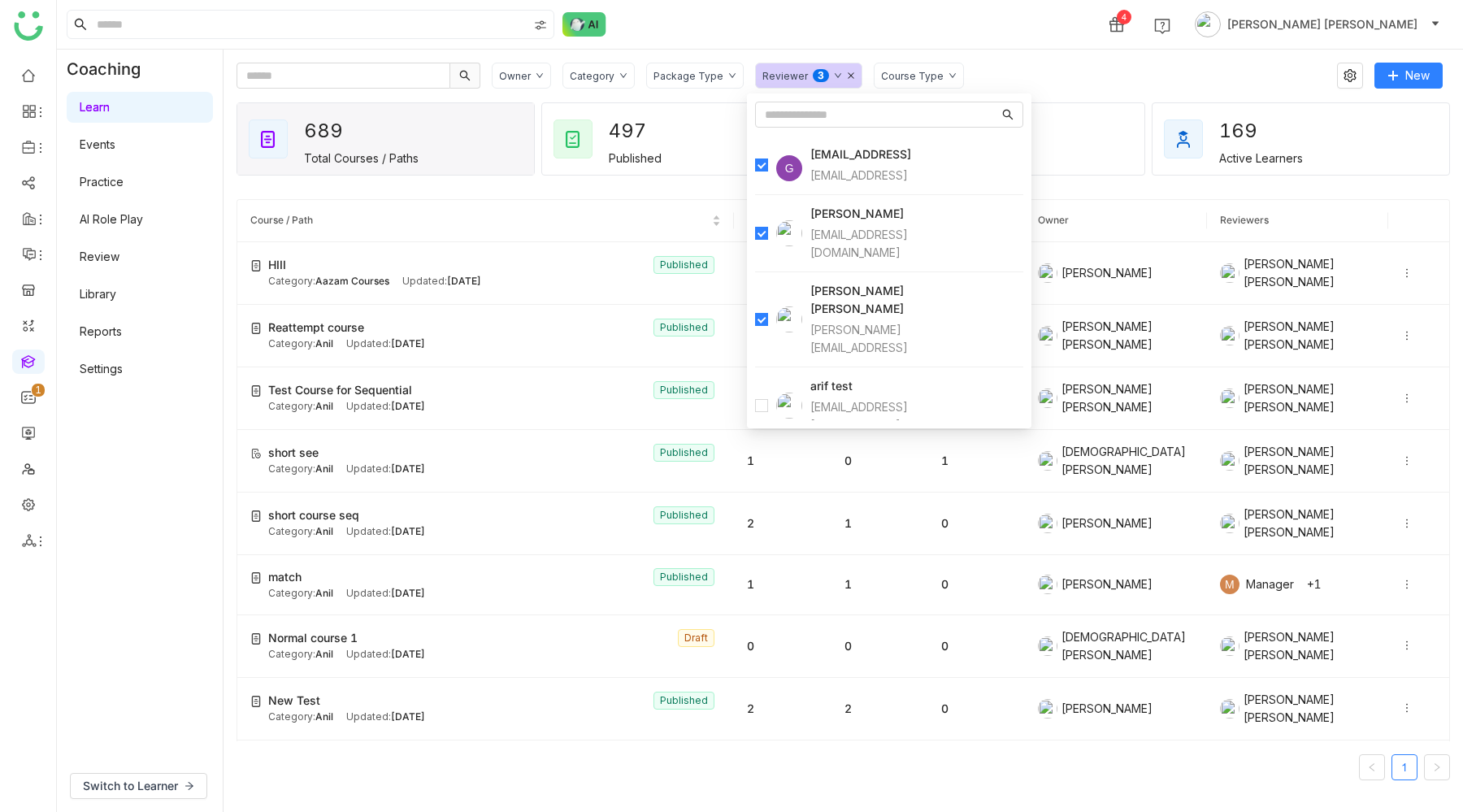
click at [1028, 67] on div "Owner Category Package Type Reviewer 0 1 2 3 4 5 6 7 8 9 Course Type" at bounding box center [909, 75] width 834 height 26
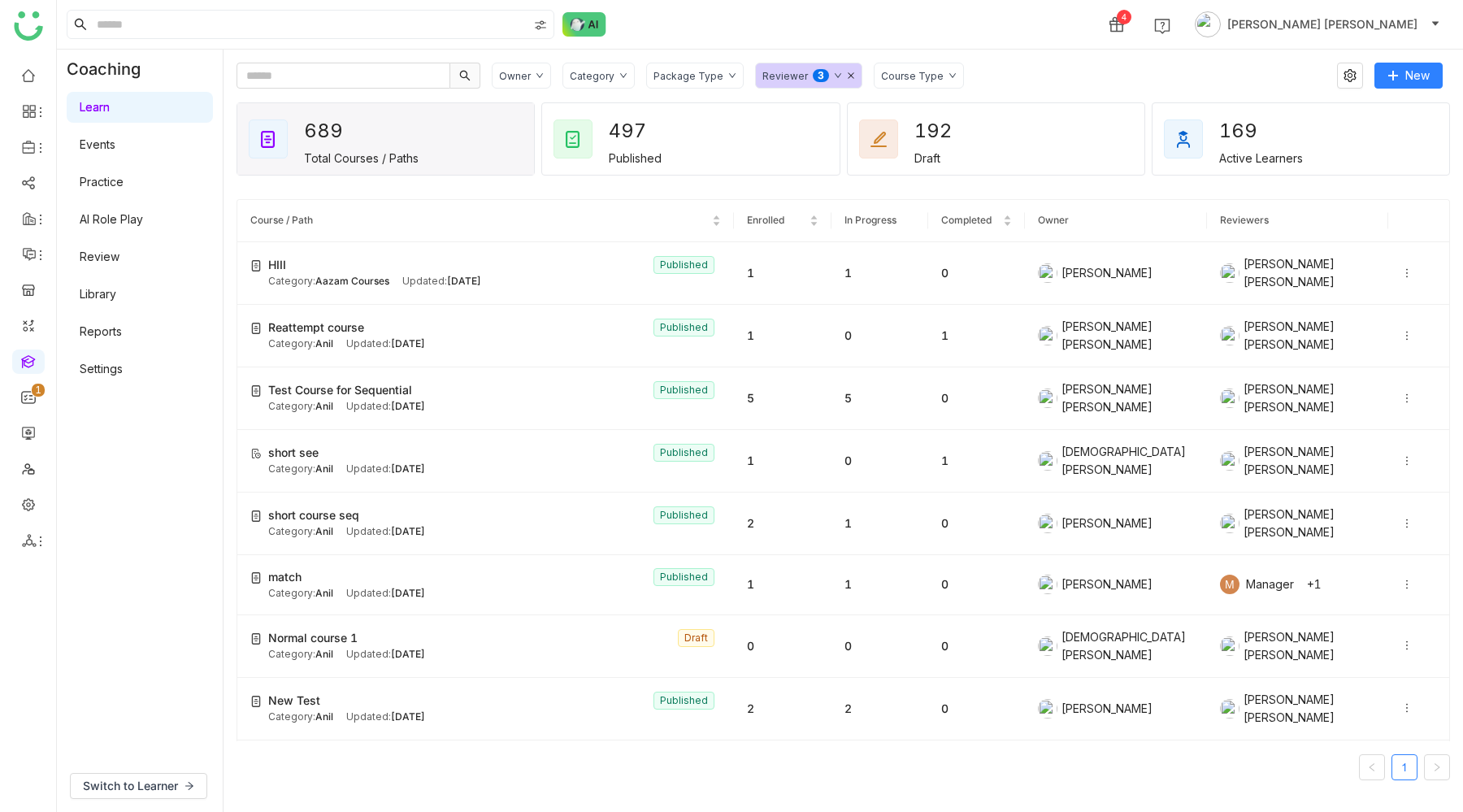
click at [783, 83] on div "Reviewer 0 1 2 3 4 5 6 7 8 9" at bounding box center [808, 75] width 108 height 26
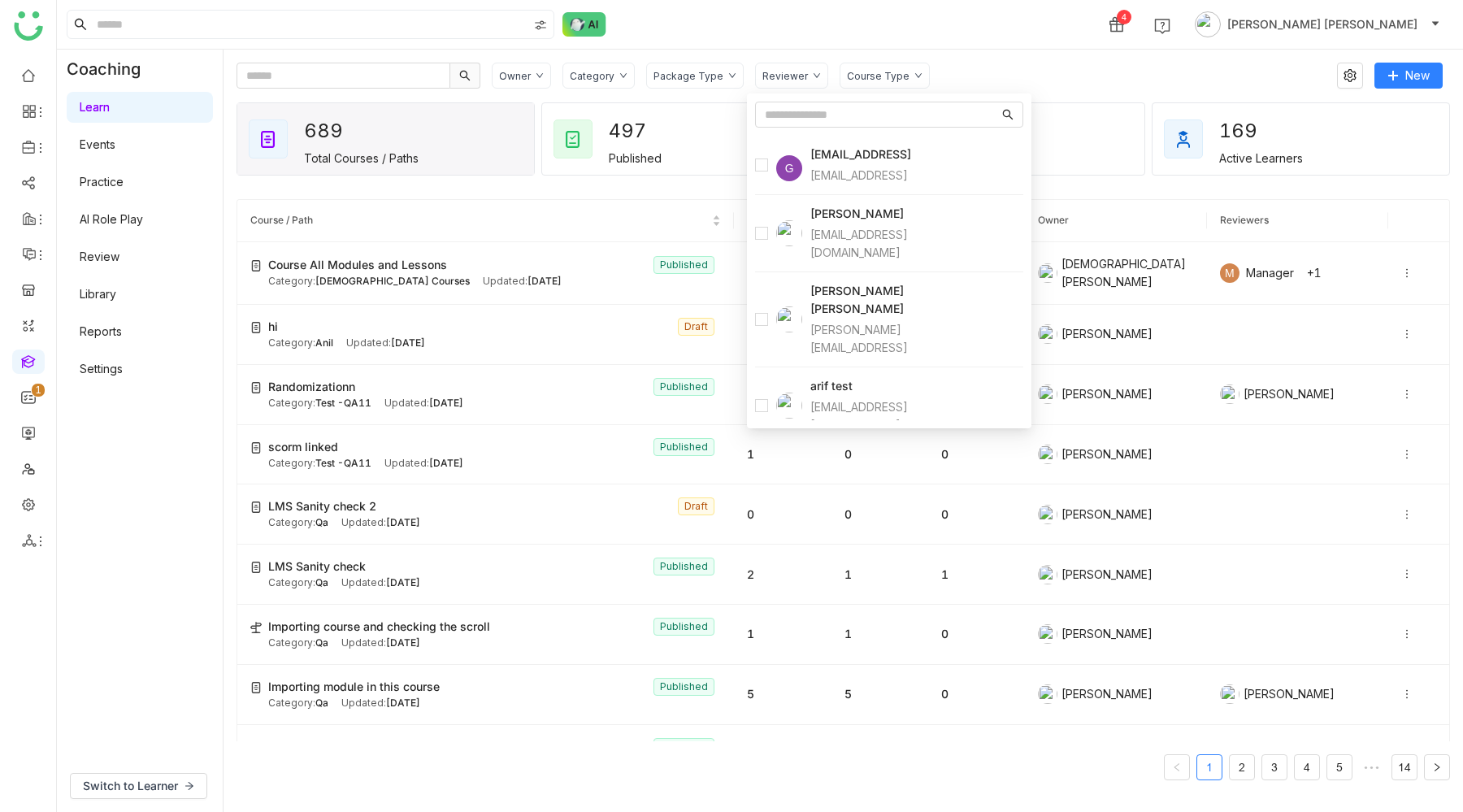
click at [1027, 53] on div "Owner Category Package Type Reviewer Course Type New 689 Total Courses / Paths …" at bounding box center [843, 430] width 1240 height 762
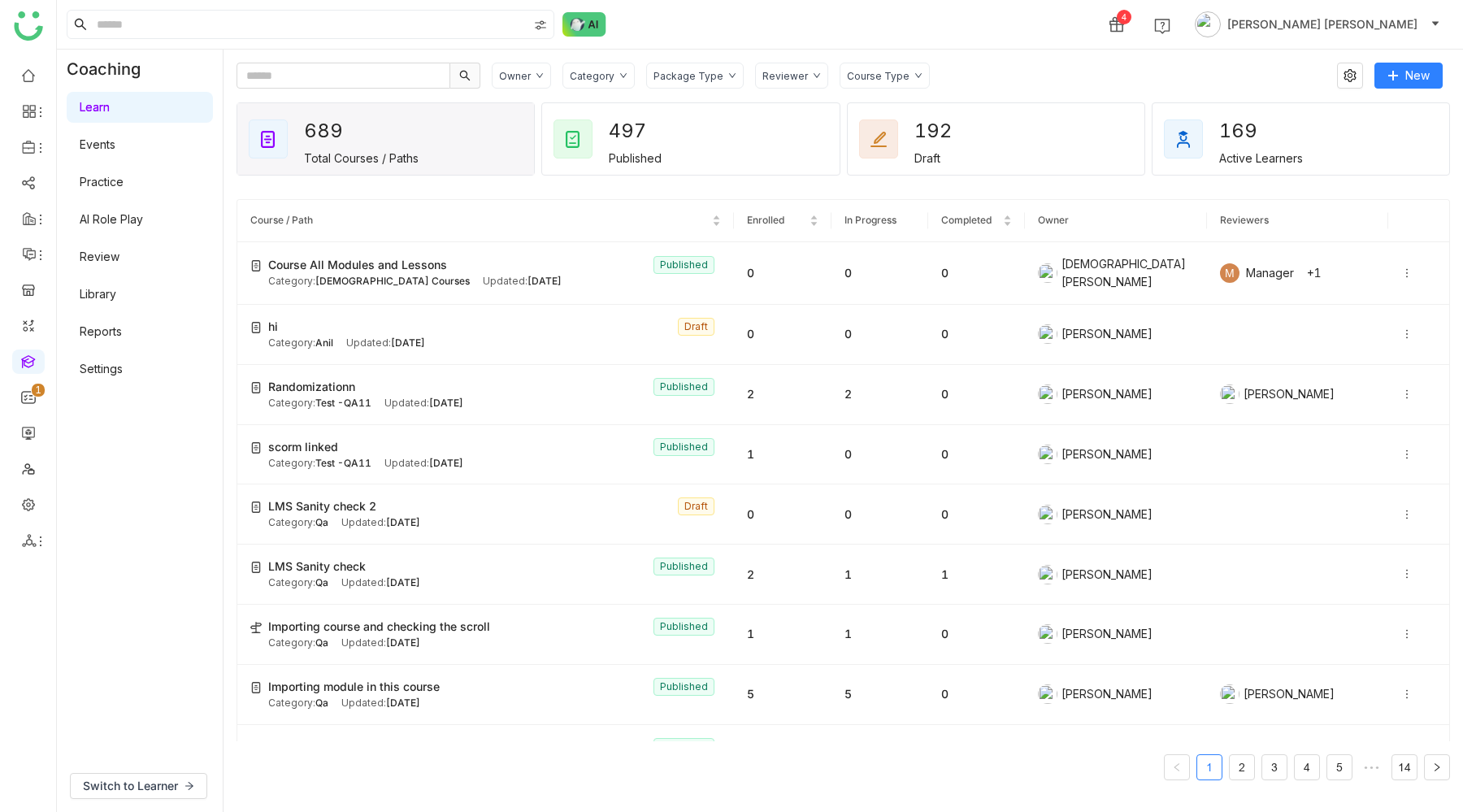
click at [794, 81] on div "Reviewer" at bounding box center [785, 75] width 46 height 12
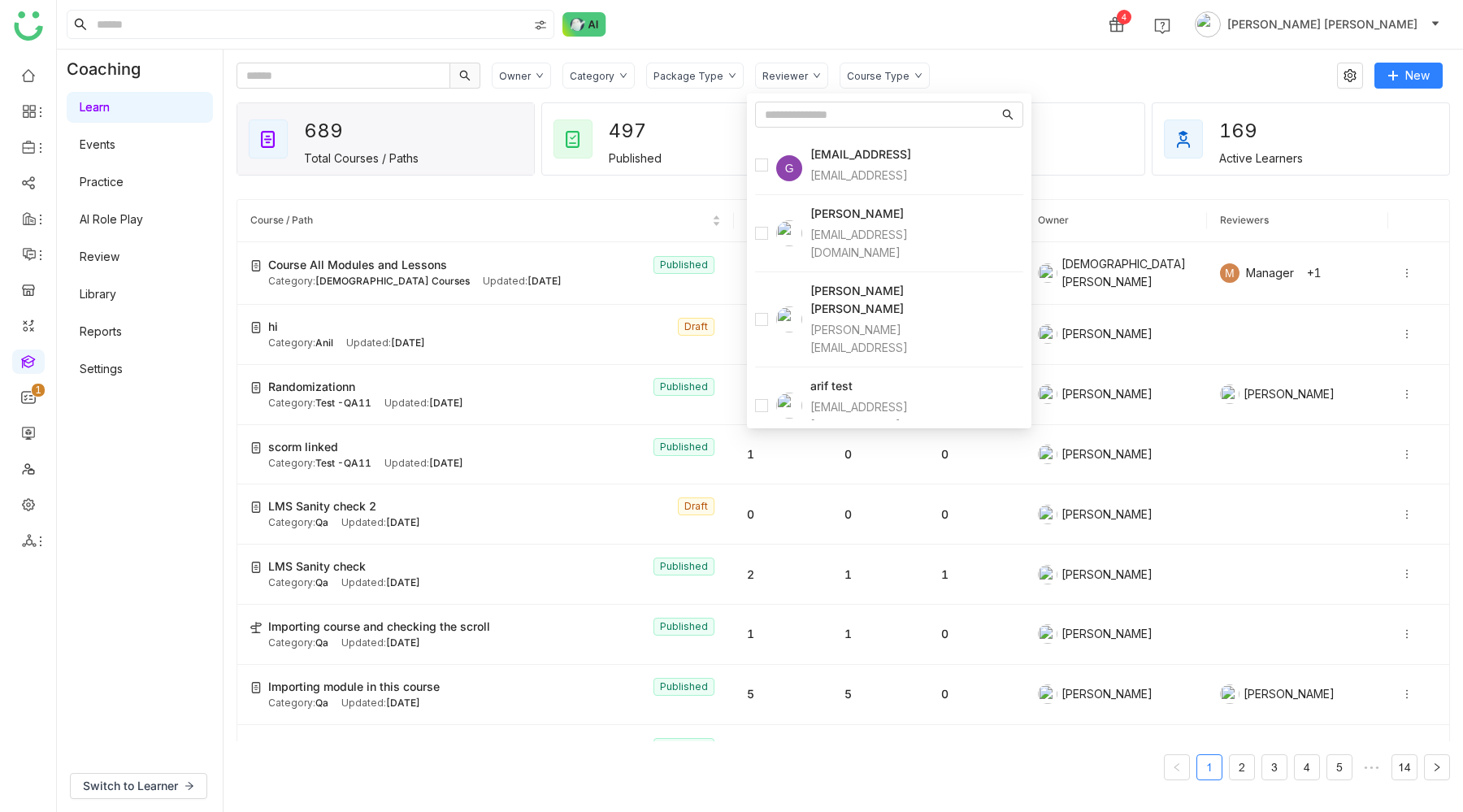
click at [1011, 76] on div "Owner Category Package Type Reviewer Course Type" at bounding box center [909, 75] width 834 height 26
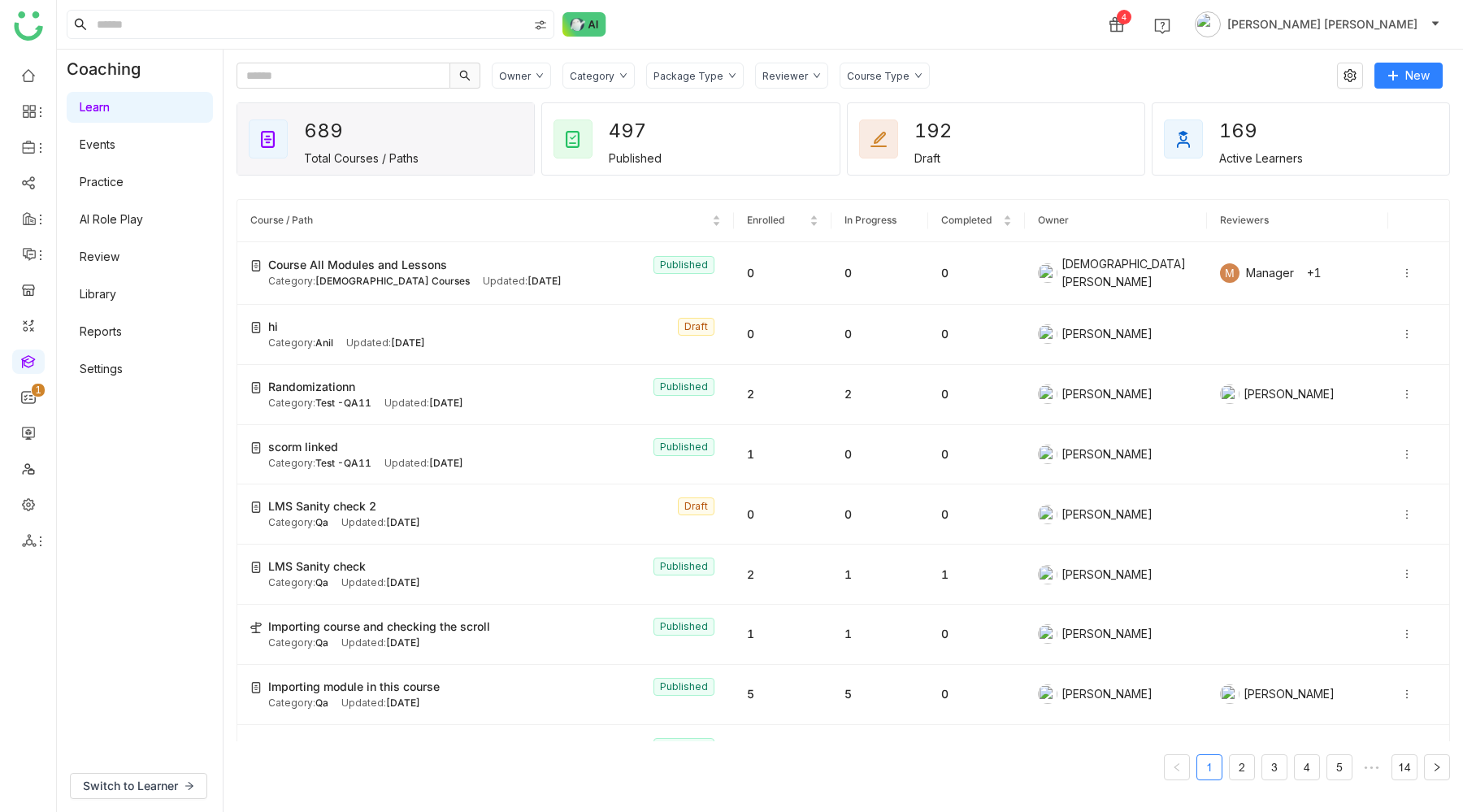
click at [796, 80] on div "Reviewer" at bounding box center [785, 75] width 46 height 12
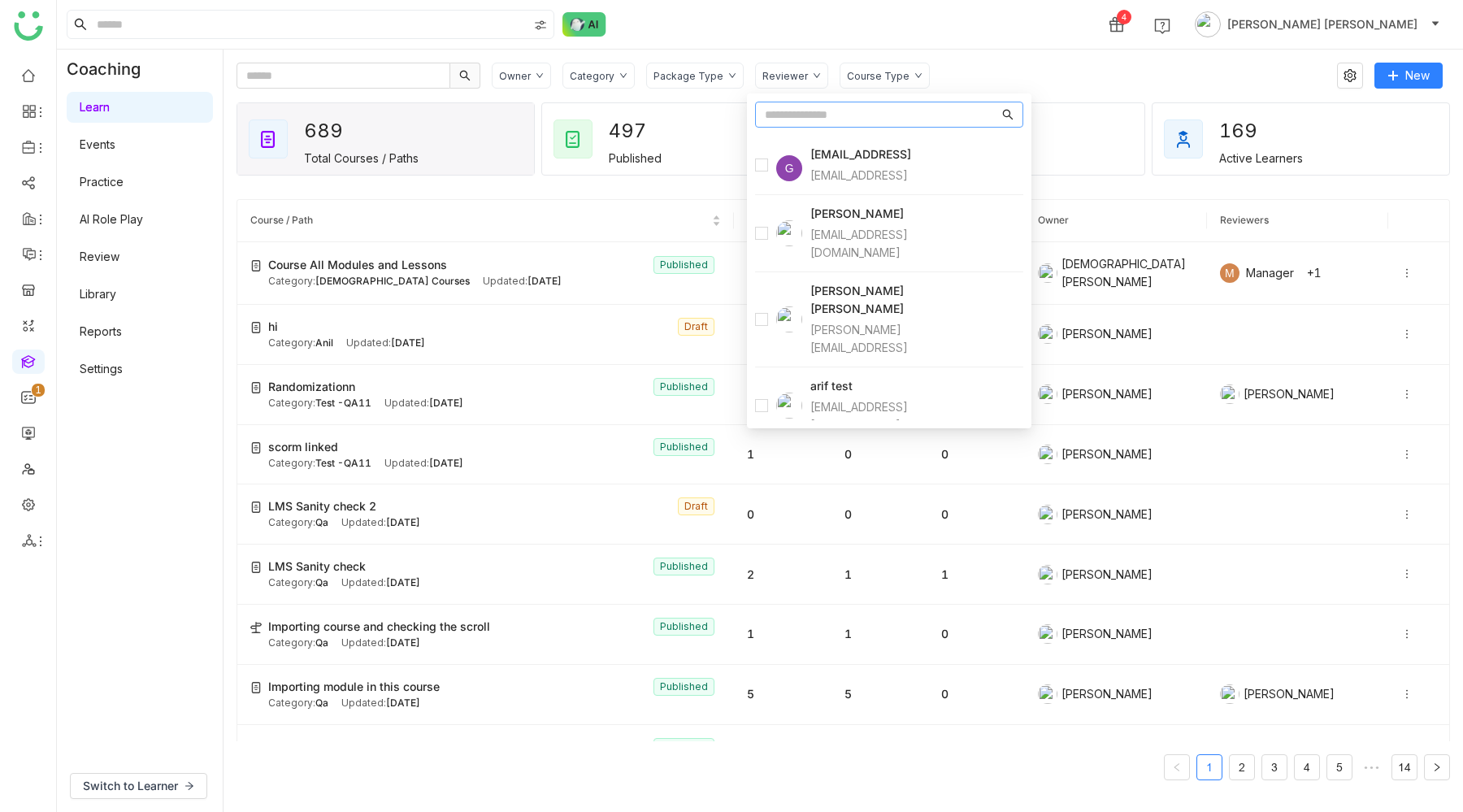
click at [840, 115] on input "text" at bounding box center [882, 114] width 234 height 17
click at [870, 79] on div "Course Type" at bounding box center [878, 75] width 63 height 12
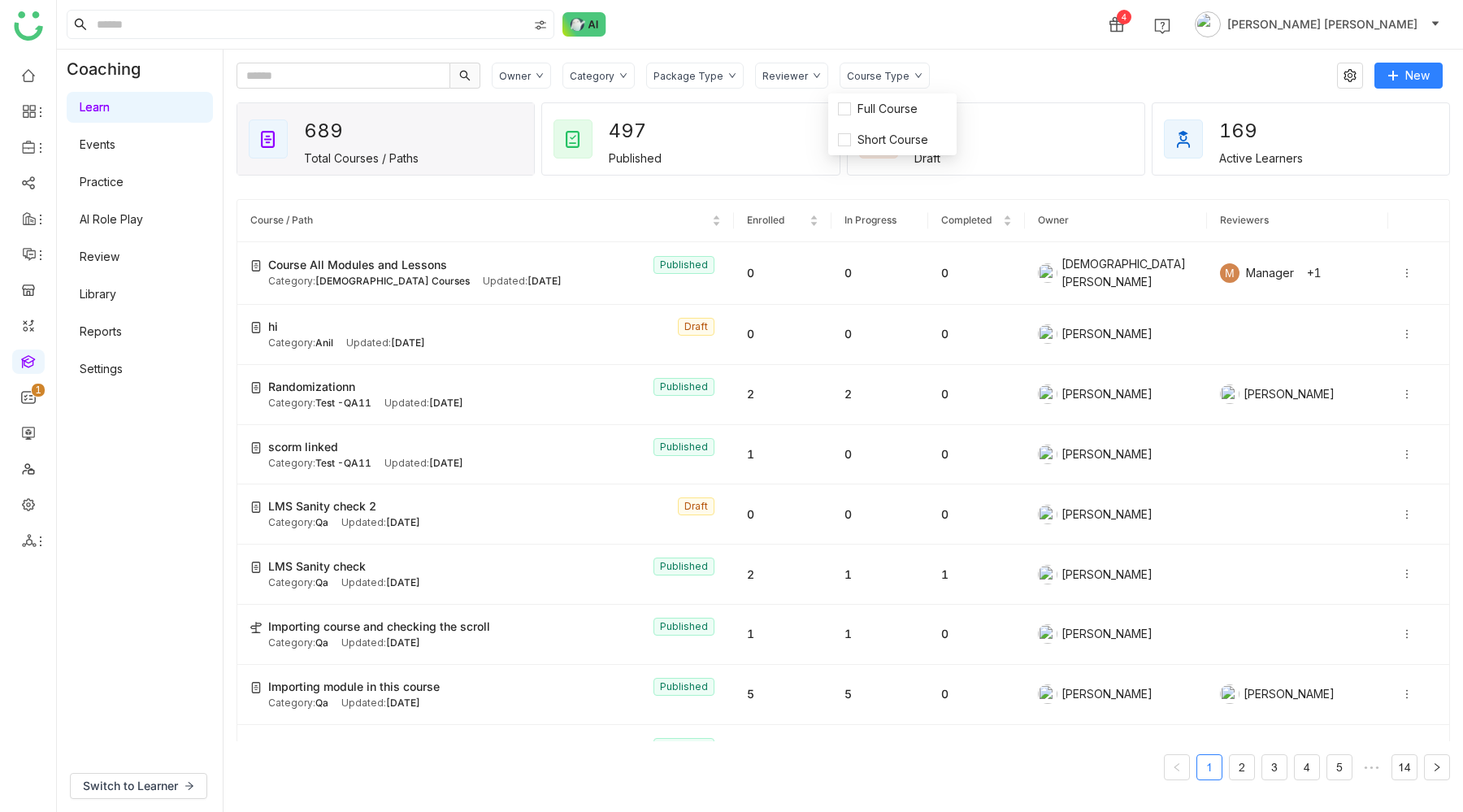
click at [983, 49] on nz-header "4 Bhupendra Singh Bhandari" at bounding box center [760, 25] width 1407 height 50
click at [600, 90] on div "Owner Category Package Type Reviewer Course Type New 689 Total Courses / Paths …" at bounding box center [843, 430] width 1214 height 737
click at [602, 81] on div "Category" at bounding box center [599, 75] width 73 height 26
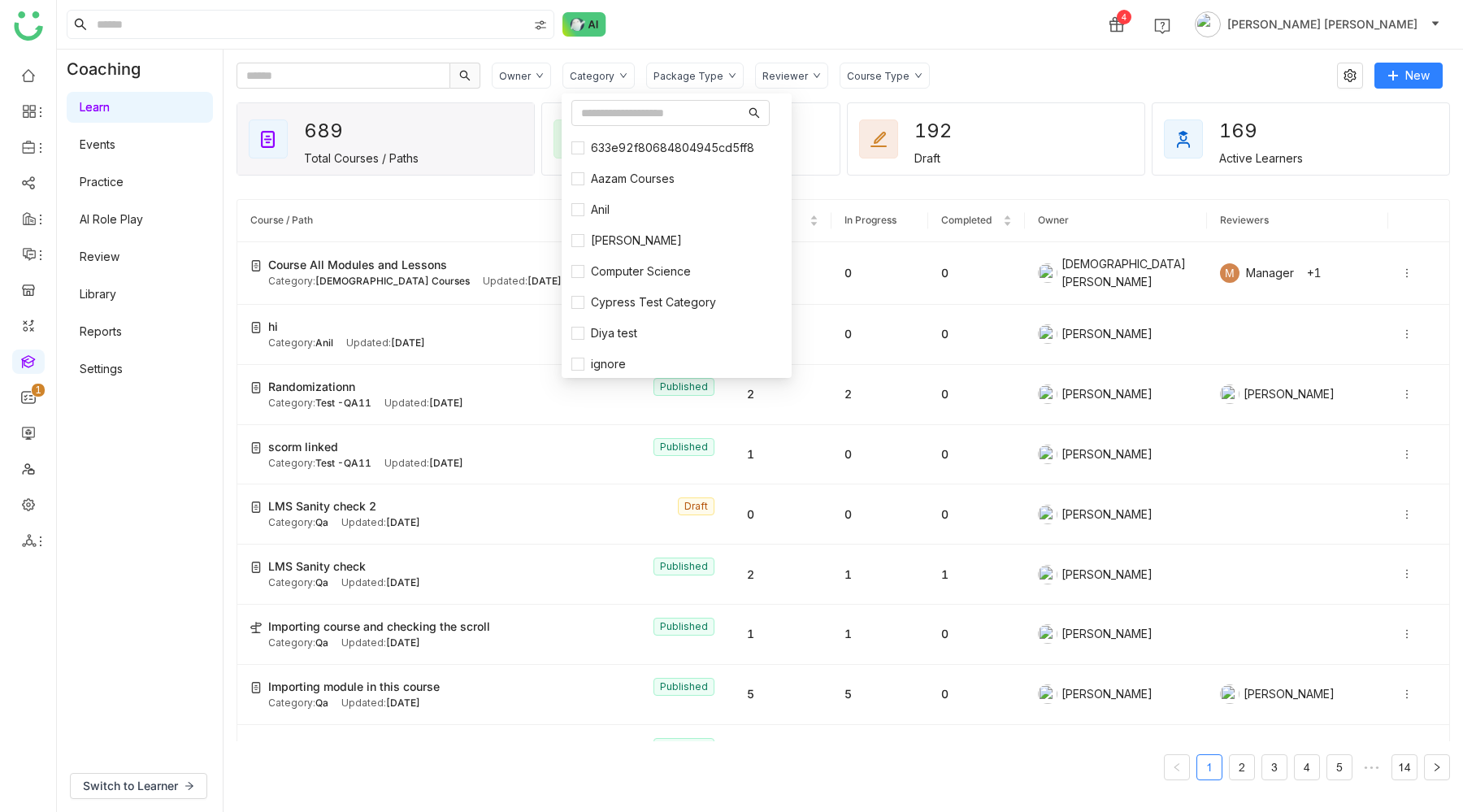
click at [602, 81] on div "Category" at bounding box center [599, 75] width 73 height 26
